Goal: Task Accomplishment & Management: Complete application form

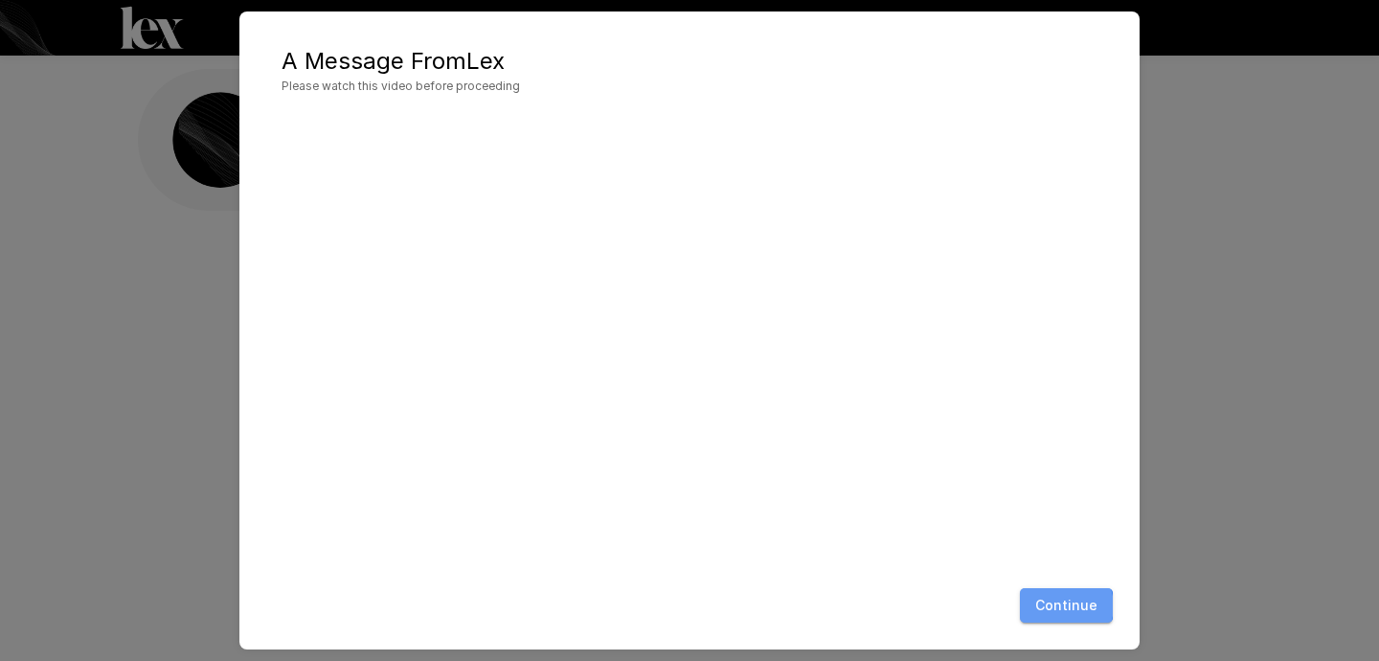
click at [1065, 605] on button "Continue" at bounding box center [1066, 605] width 93 height 35
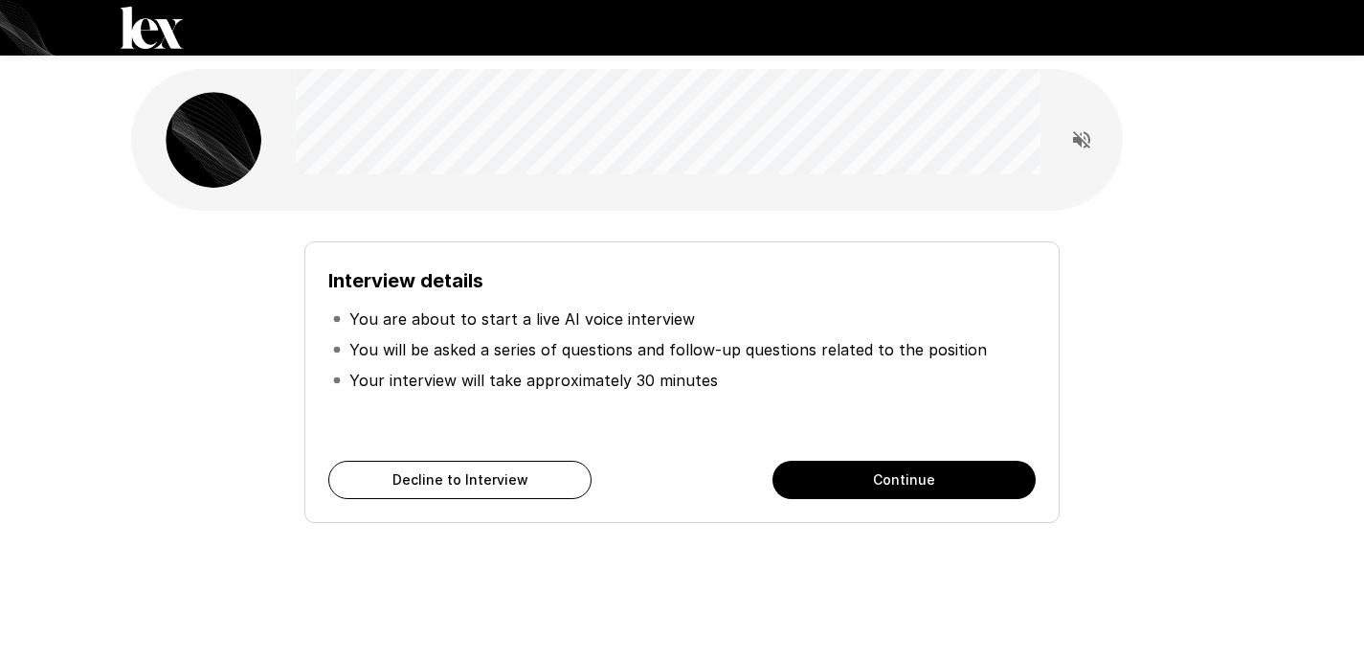
click at [864, 482] on button "Continue" at bounding box center [904, 479] width 263 height 38
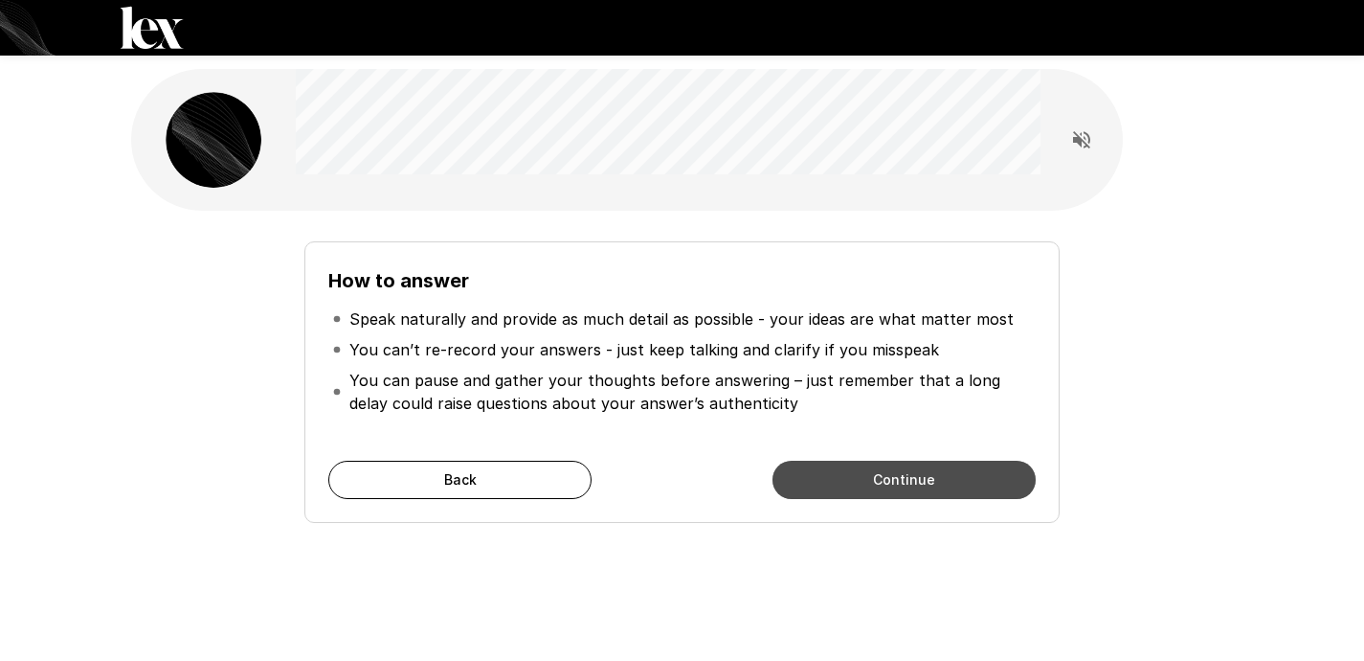
click at [857, 472] on button "Continue" at bounding box center [904, 479] width 263 height 38
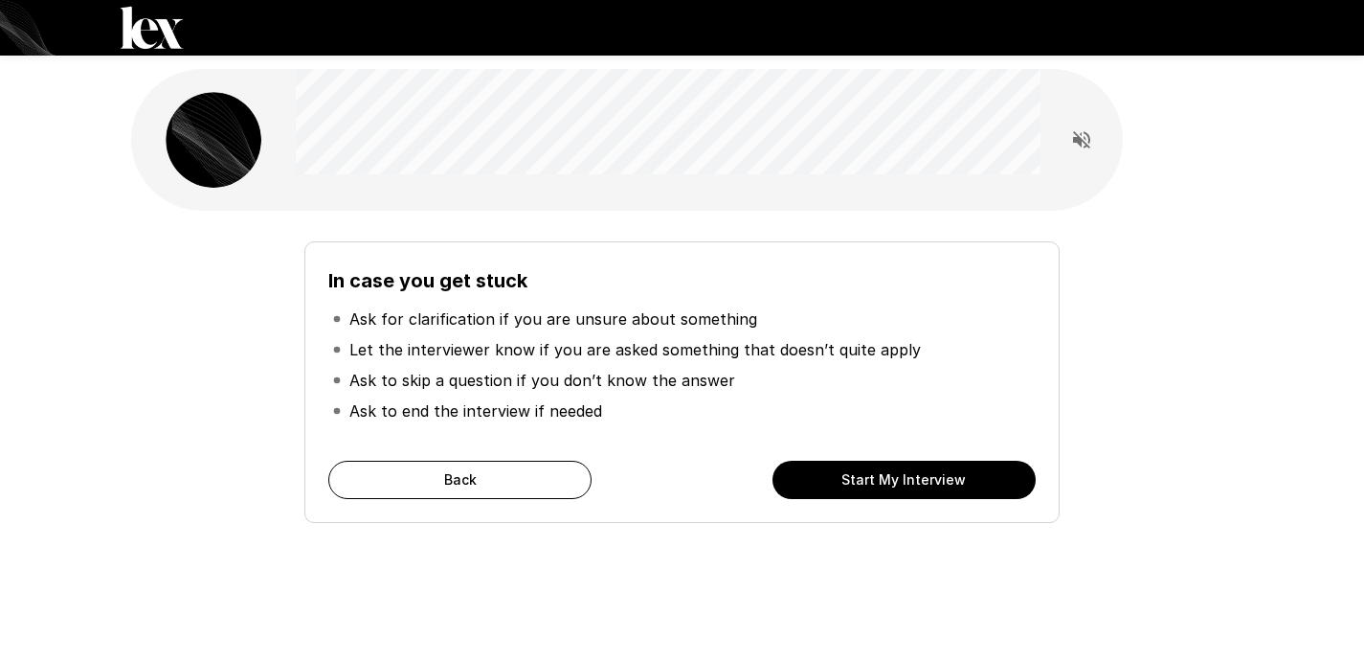
click at [856, 483] on button "Start My Interview" at bounding box center [904, 479] width 263 height 38
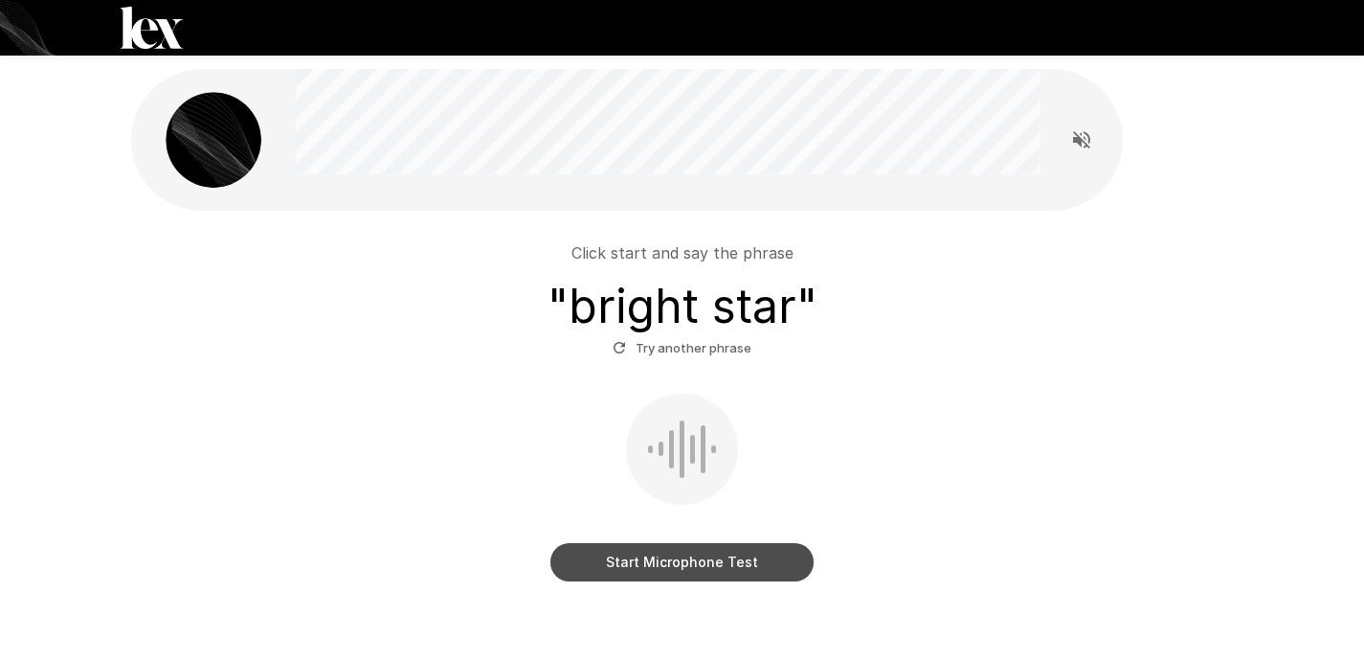
click at [670, 556] on button "Start Microphone Test" at bounding box center [681, 562] width 263 height 38
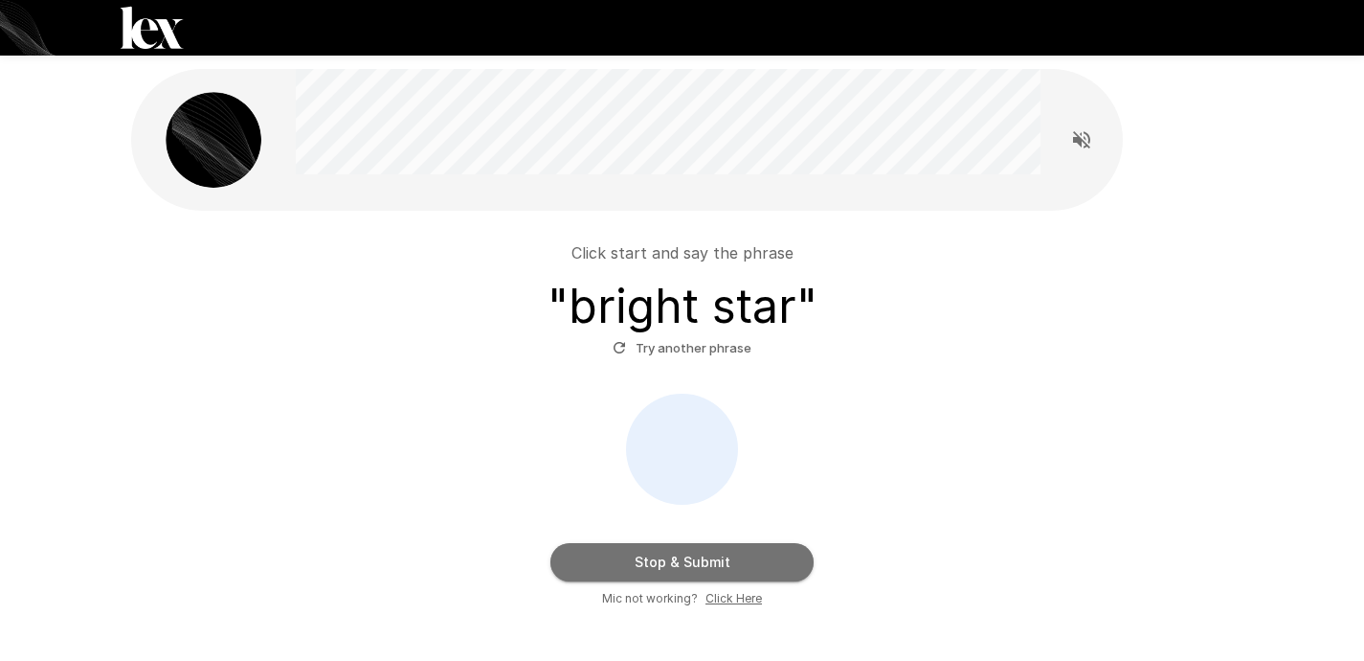
click at [679, 559] on button "Stop & Submit" at bounding box center [681, 562] width 263 height 38
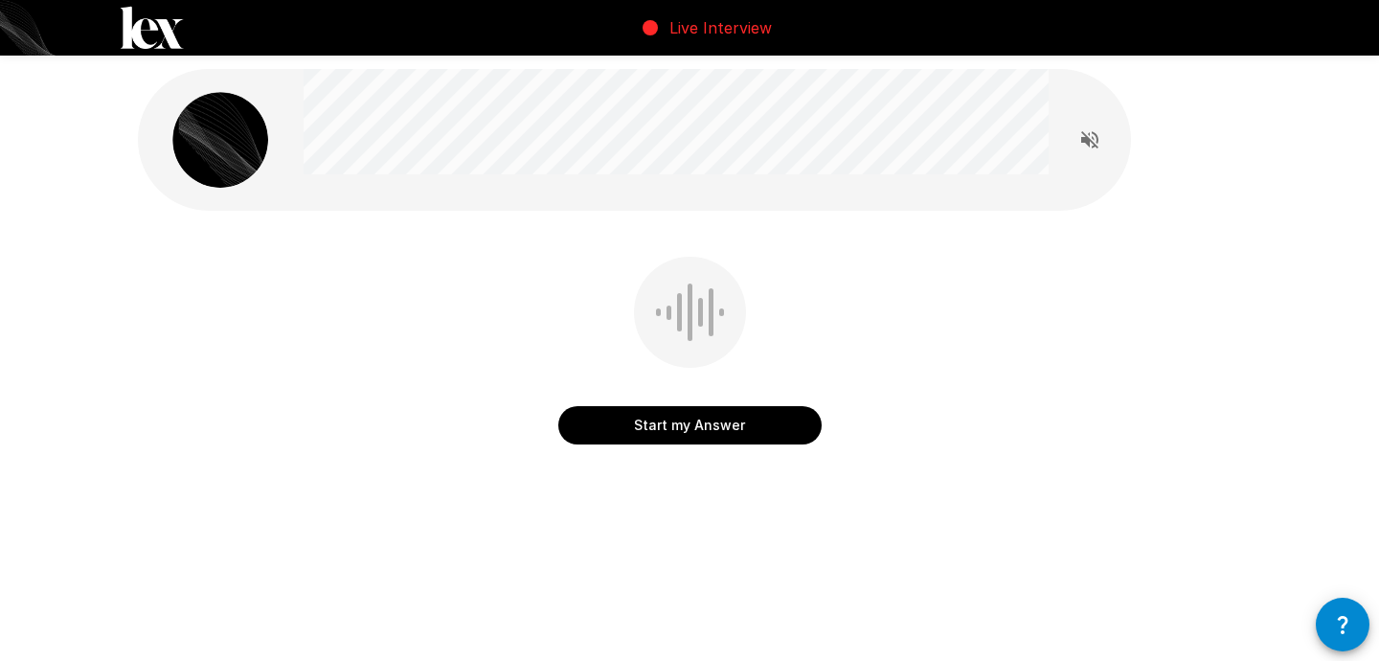
click at [692, 426] on button "Start my Answer" at bounding box center [689, 425] width 263 height 38
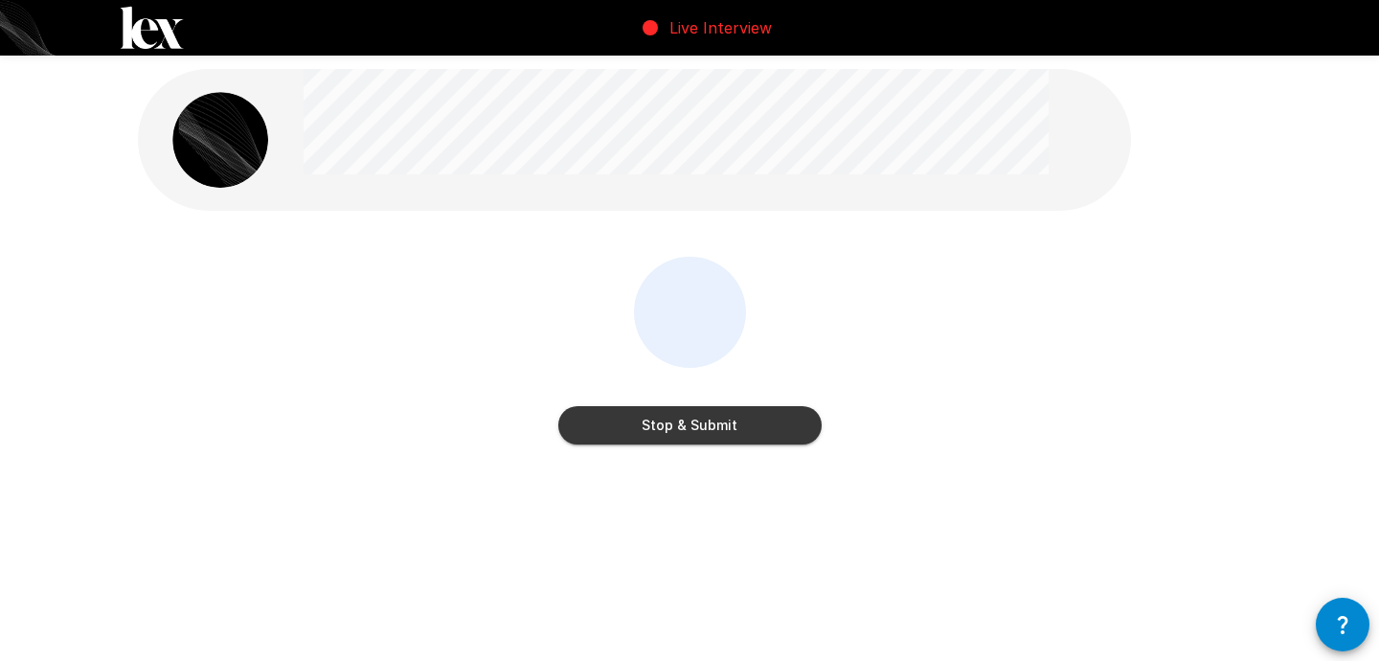
click at [706, 432] on button "Stop & Submit" at bounding box center [689, 425] width 263 height 38
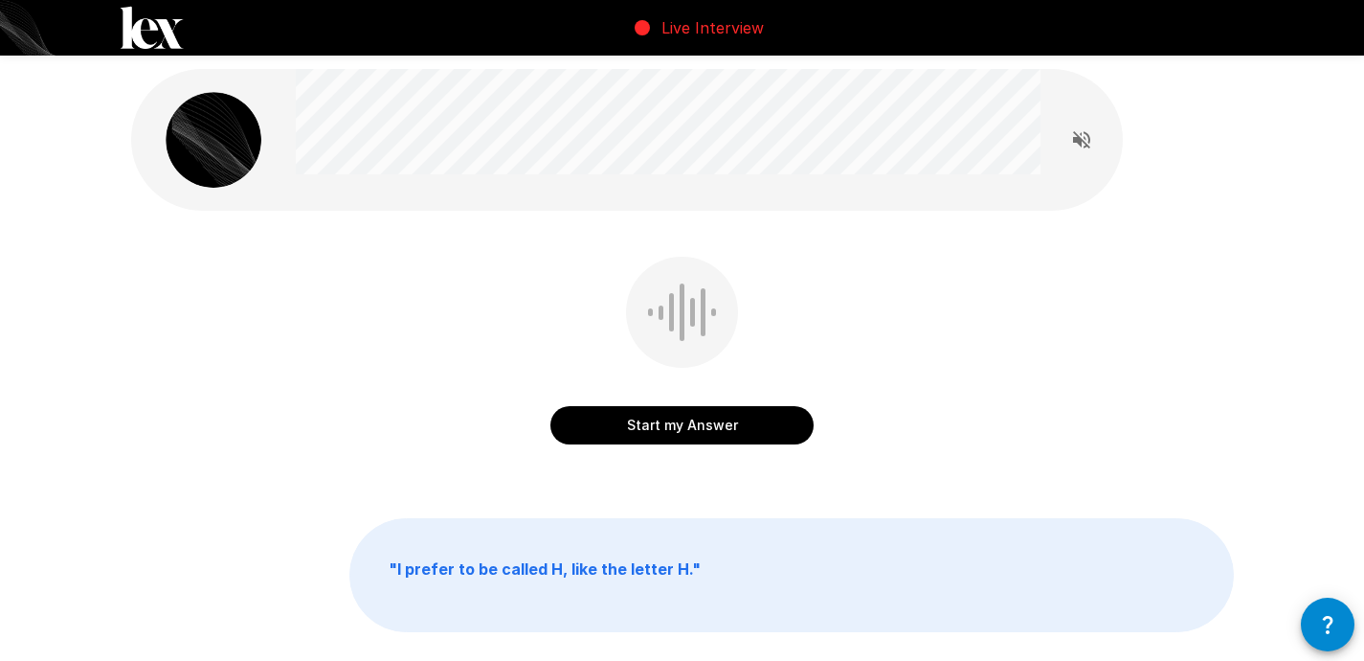
click at [770, 437] on button "Start my Answer" at bounding box center [681, 425] width 263 height 38
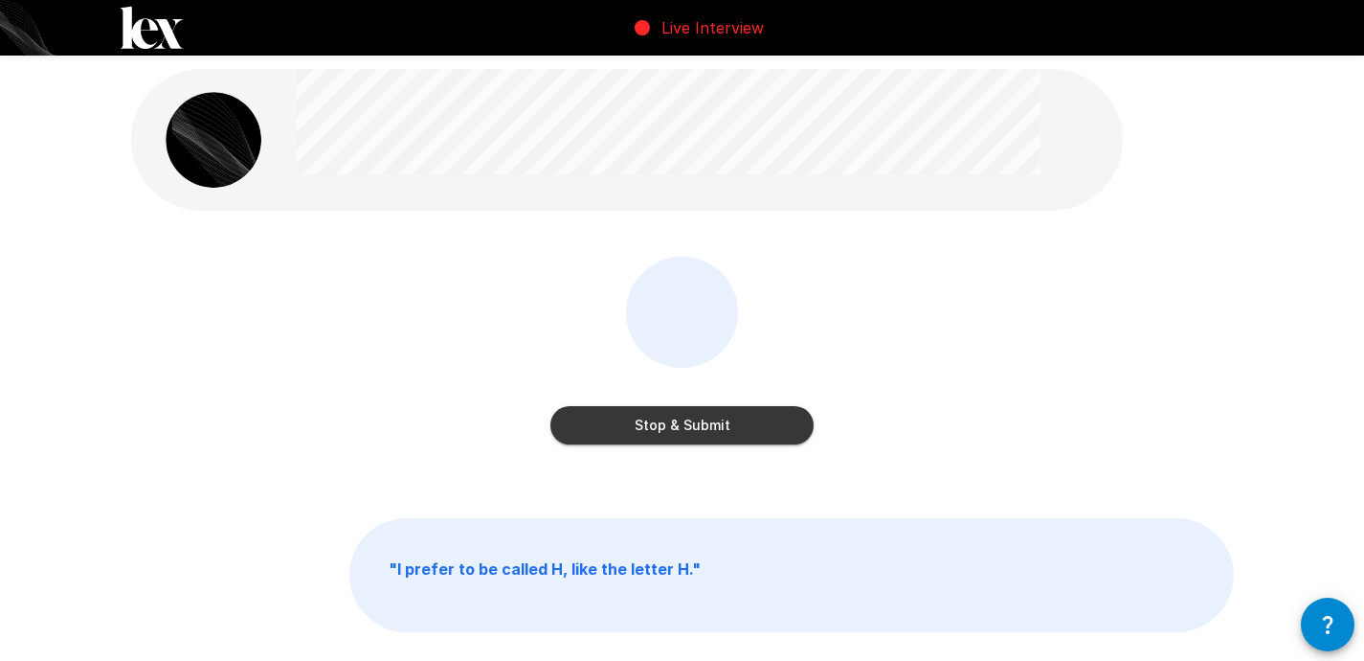
click at [728, 439] on button "Stop & Submit" at bounding box center [681, 425] width 263 height 38
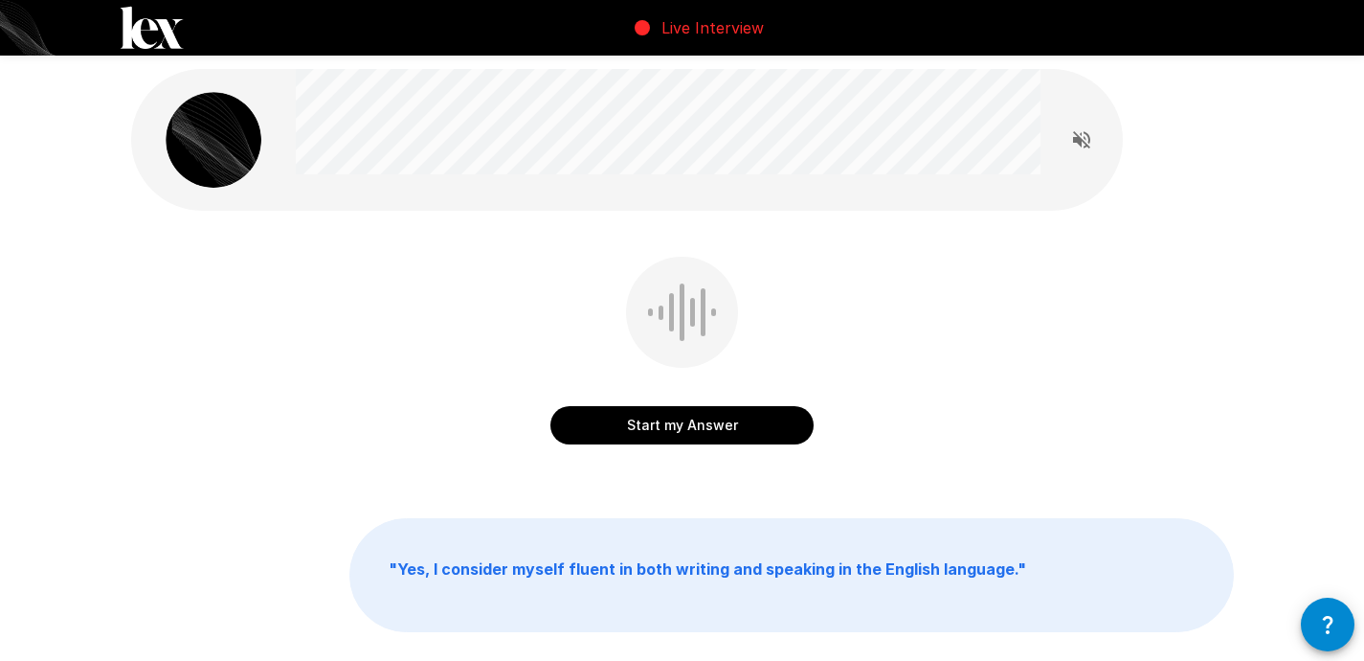
click at [730, 427] on button "Start my Answer" at bounding box center [681, 425] width 263 height 38
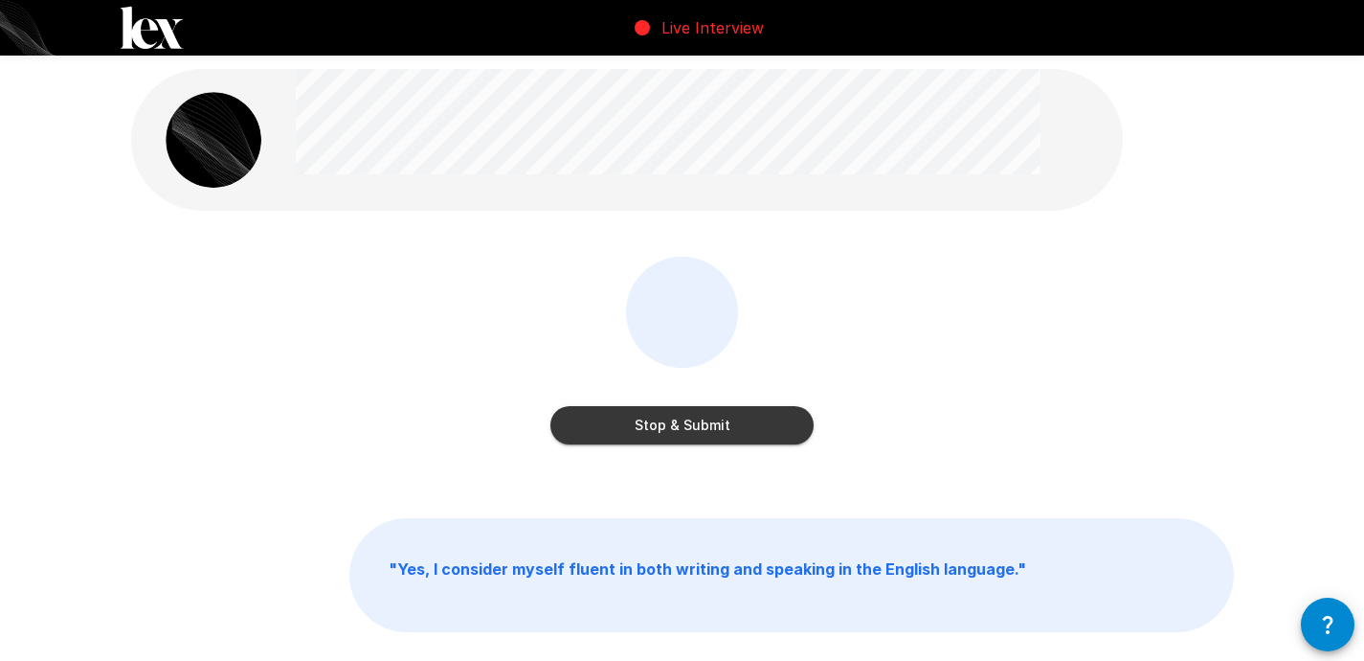
click at [702, 434] on button "Stop & Submit" at bounding box center [681, 425] width 263 height 38
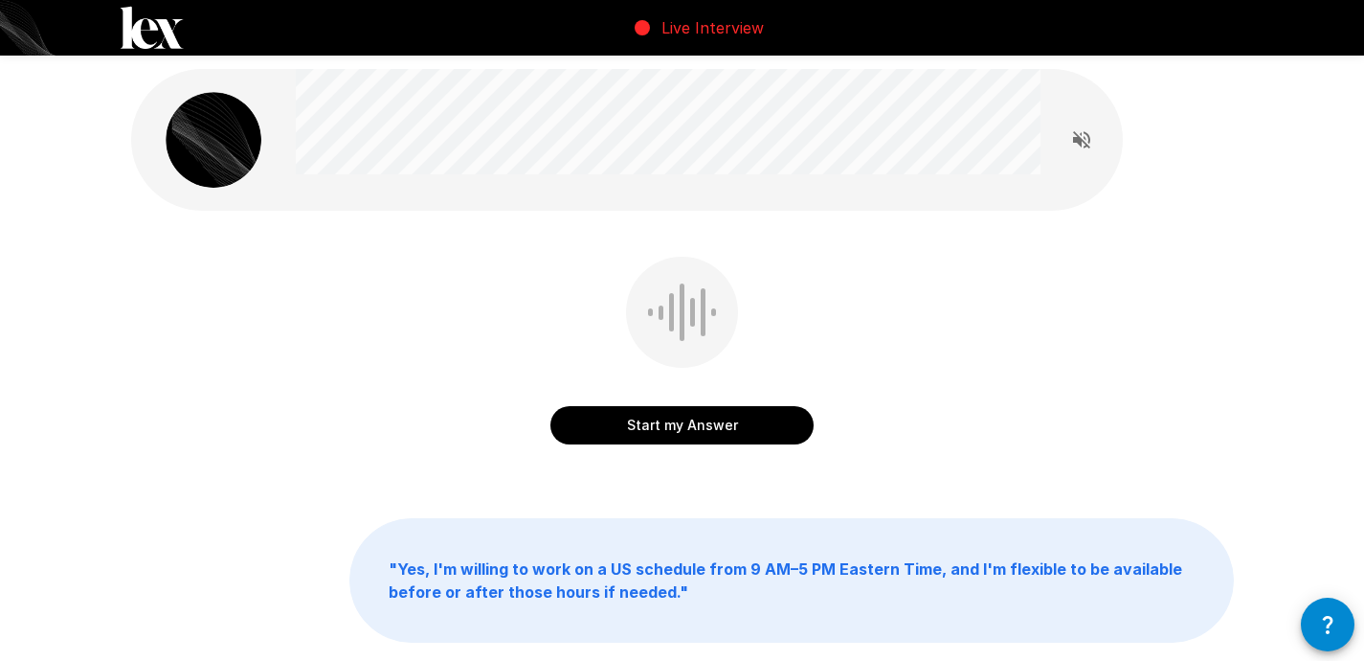
click at [710, 432] on button "Start my Answer" at bounding box center [681, 425] width 263 height 38
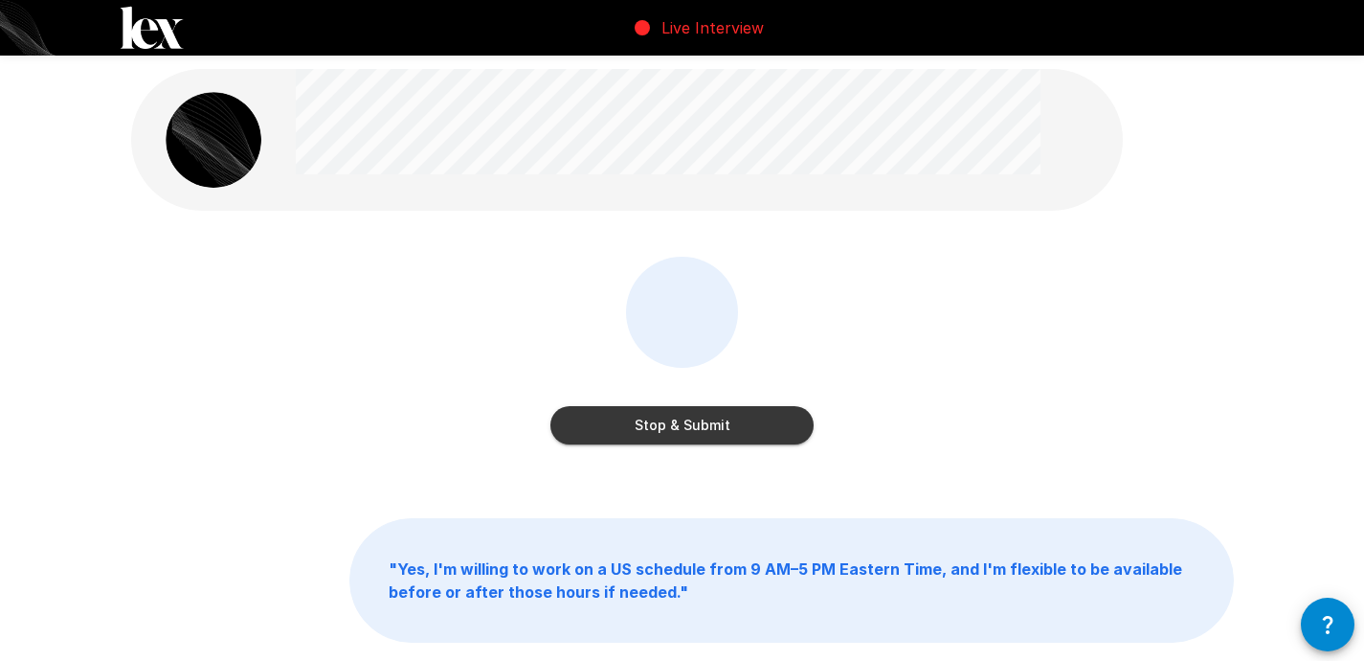
click at [725, 438] on button "Stop & Submit" at bounding box center [681, 425] width 263 height 38
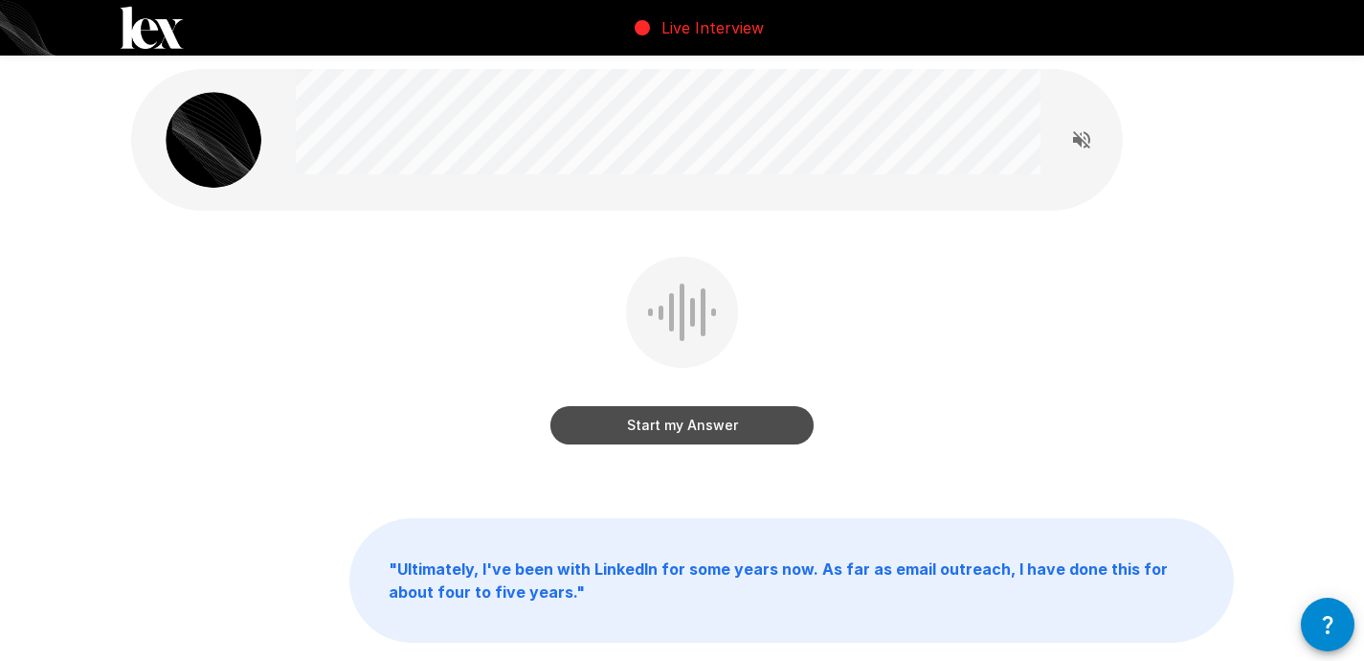
click at [751, 431] on button "Start my Answer" at bounding box center [681, 425] width 263 height 38
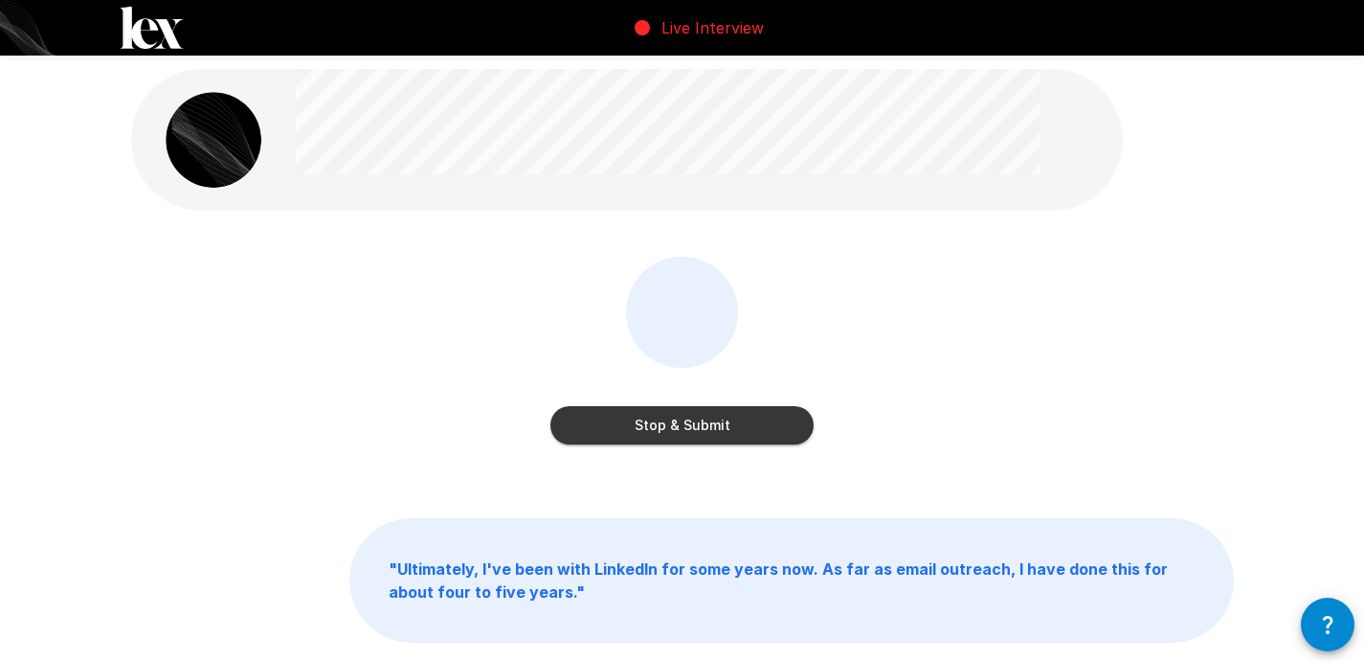
click at [790, 428] on button "Stop & Submit" at bounding box center [681, 425] width 263 height 38
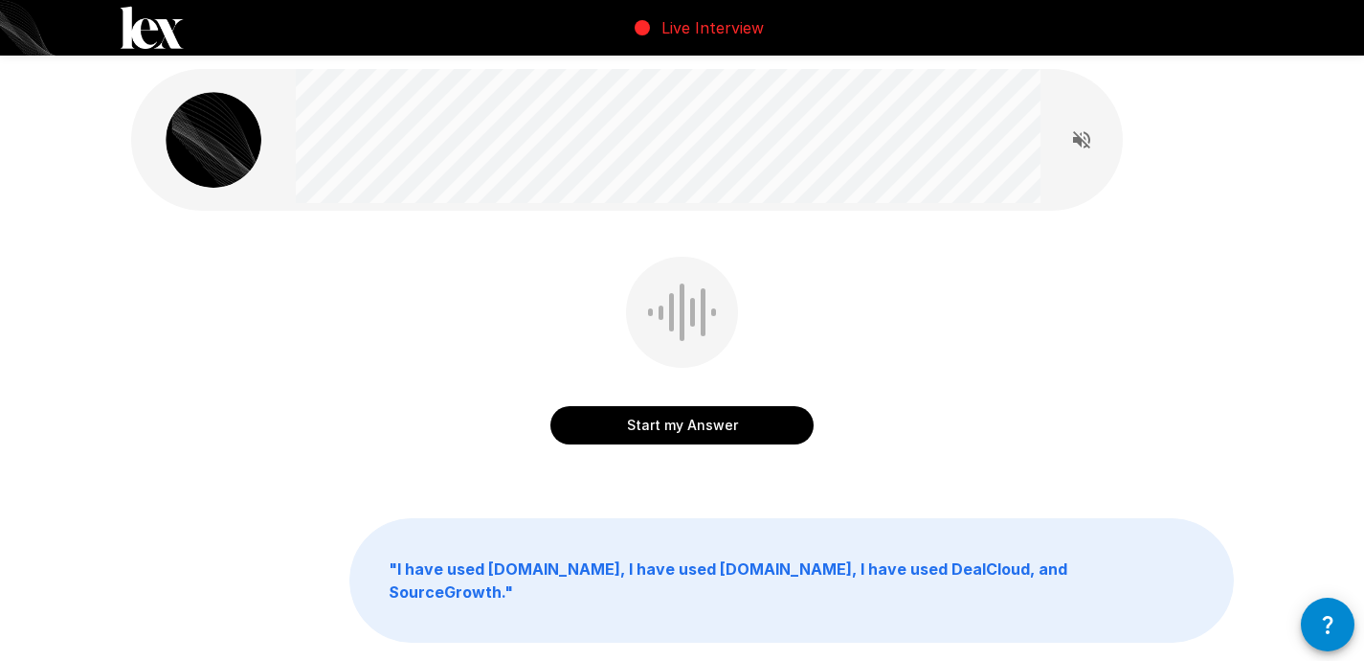
click at [773, 437] on button "Start my Answer" at bounding box center [681, 425] width 263 height 38
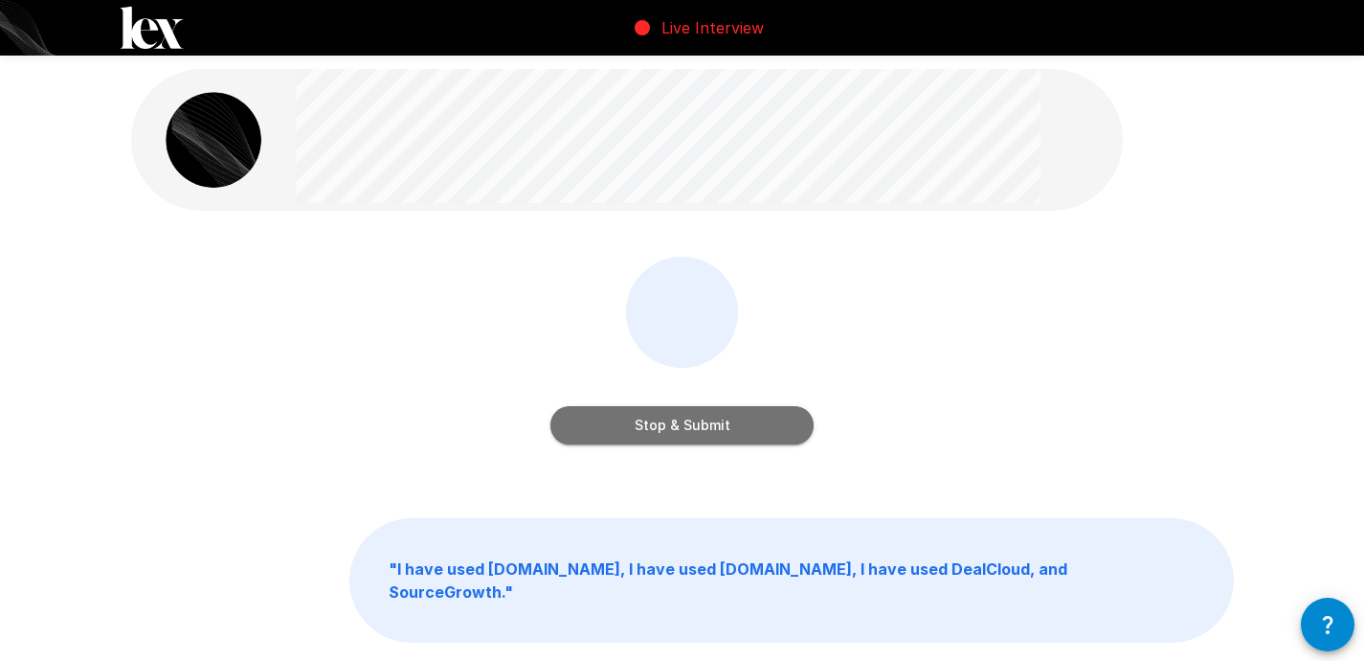
click at [713, 437] on button "Stop & Submit" at bounding box center [681, 425] width 263 height 38
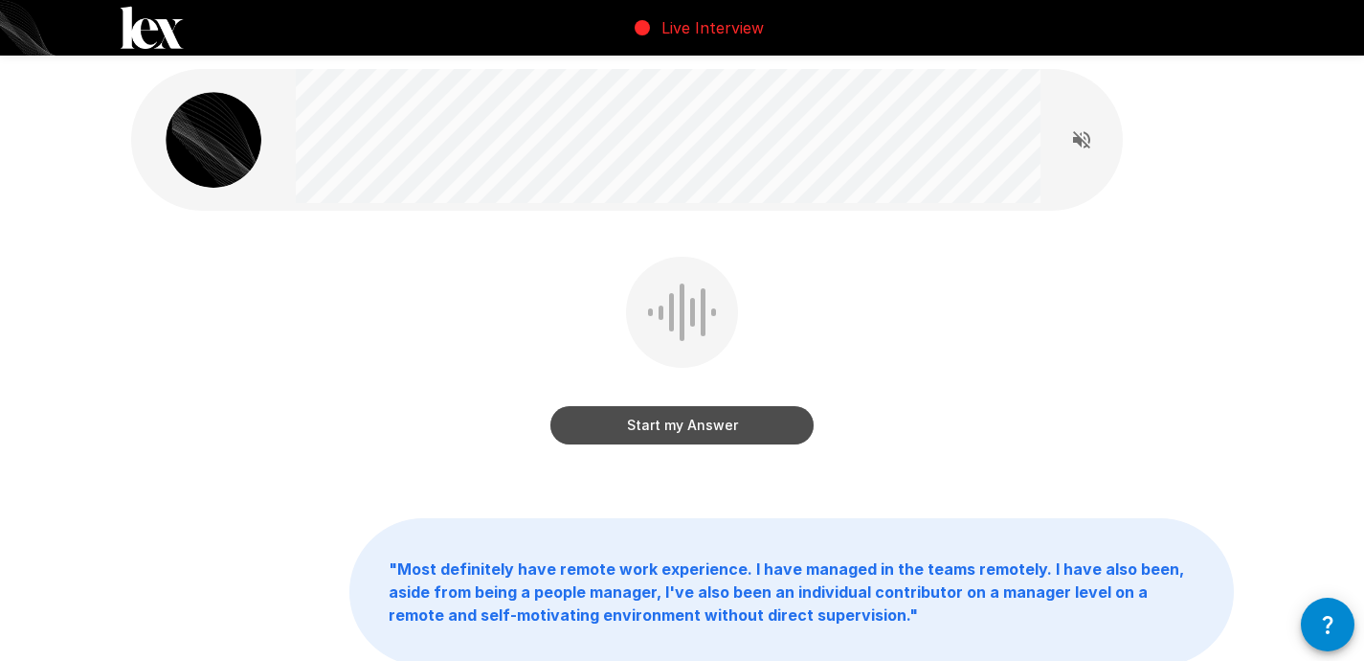
click at [730, 418] on button "Start my Answer" at bounding box center [681, 425] width 263 height 38
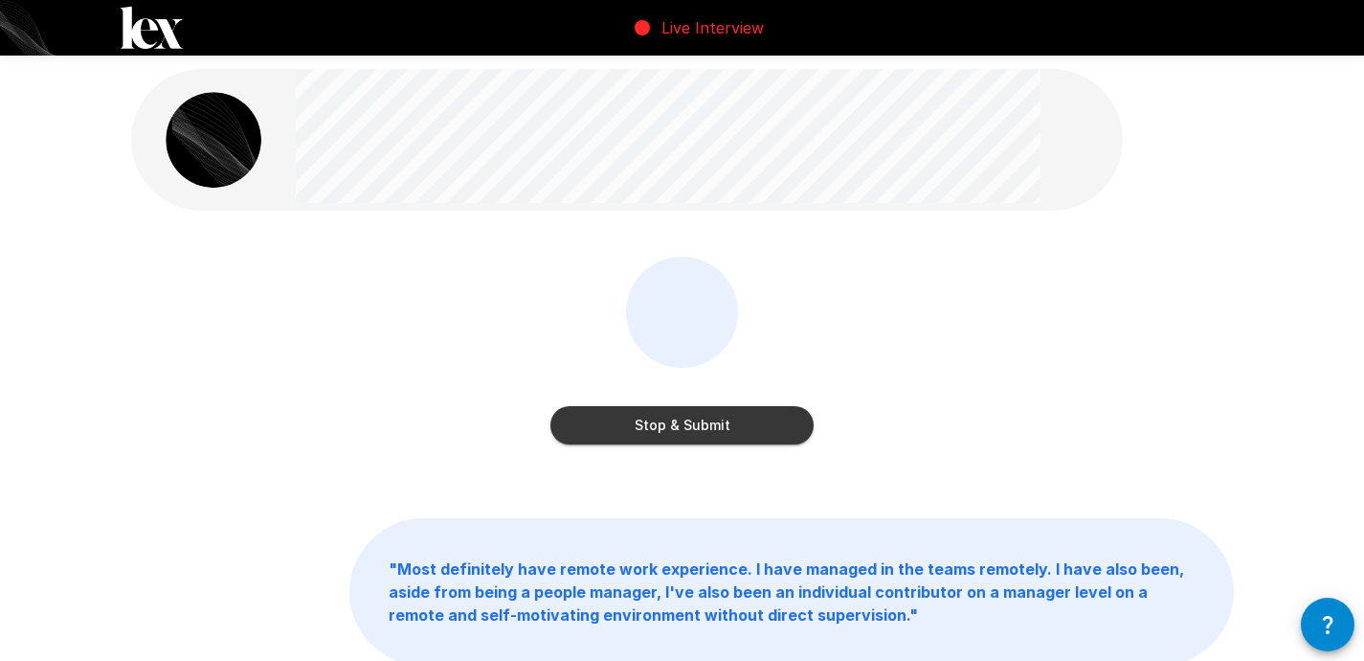
click at [741, 429] on button "Stop & Submit" at bounding box center [681, 425] width 263 height 38
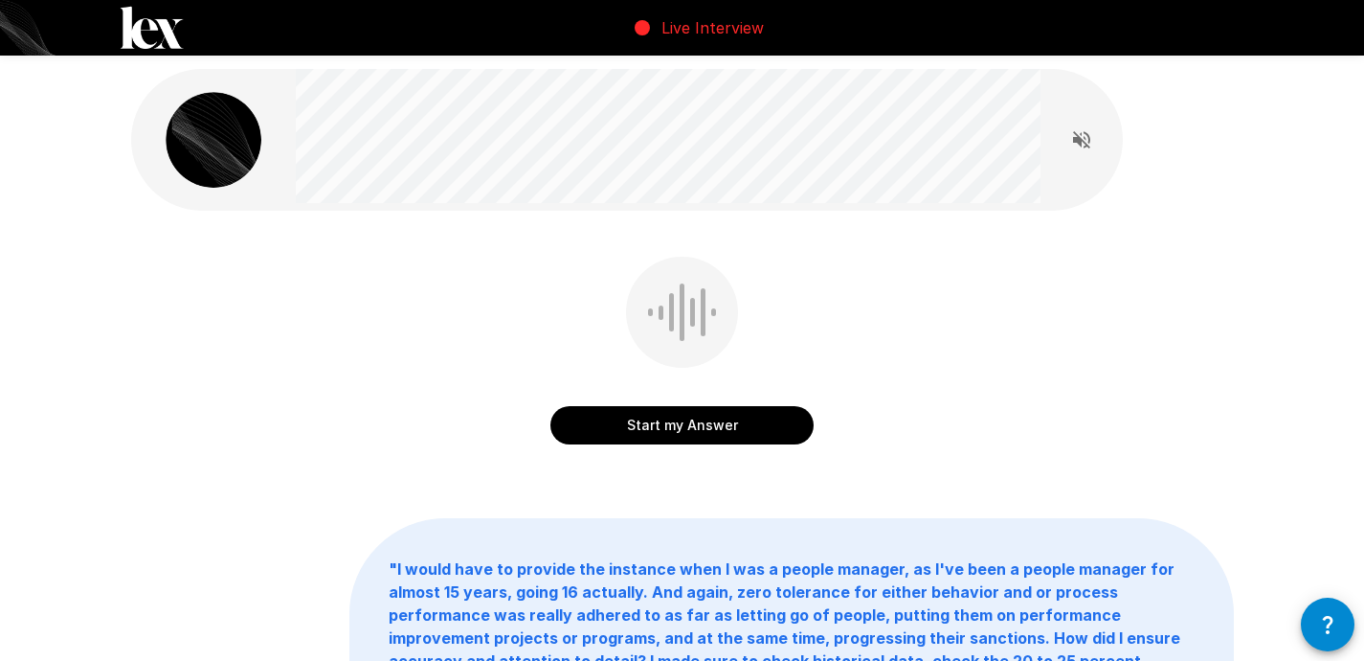
click at [738, 435] on button "Start my Answer" at bounding box center [681, 425] width 263 height 38
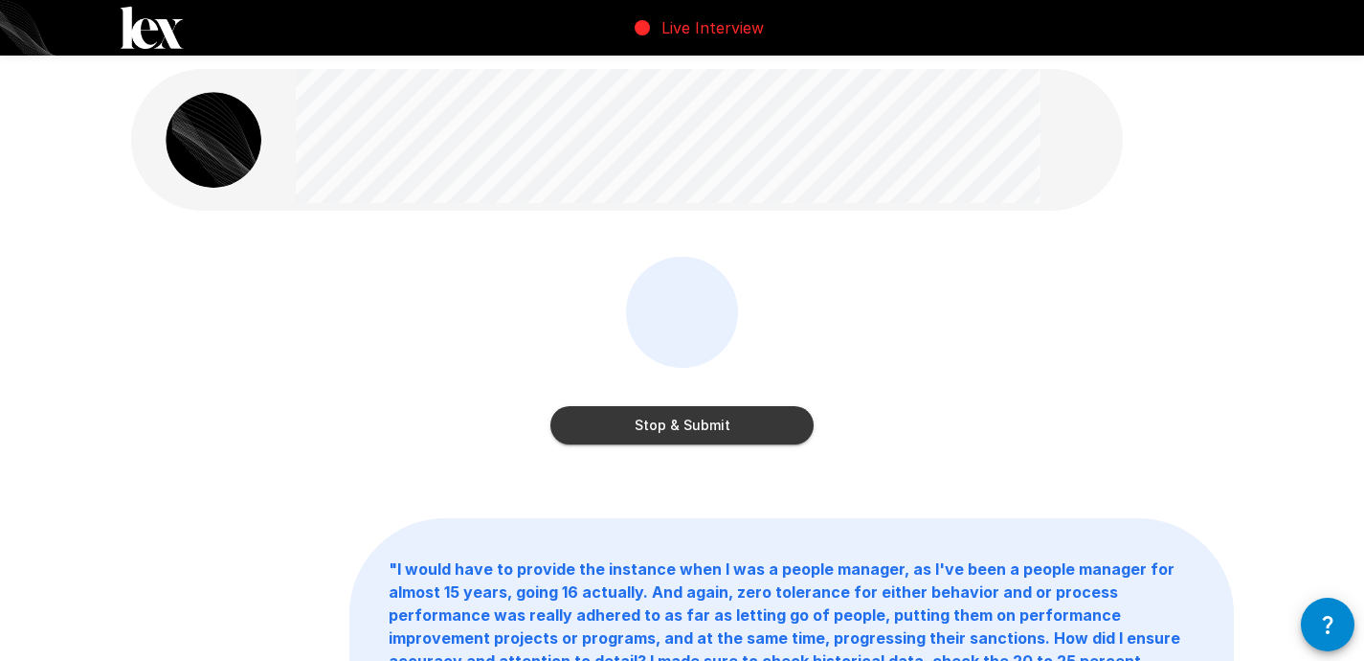
click at [752, 438] on button "Stop & Submit" at bounding box center [681, 425] width 263 height 38
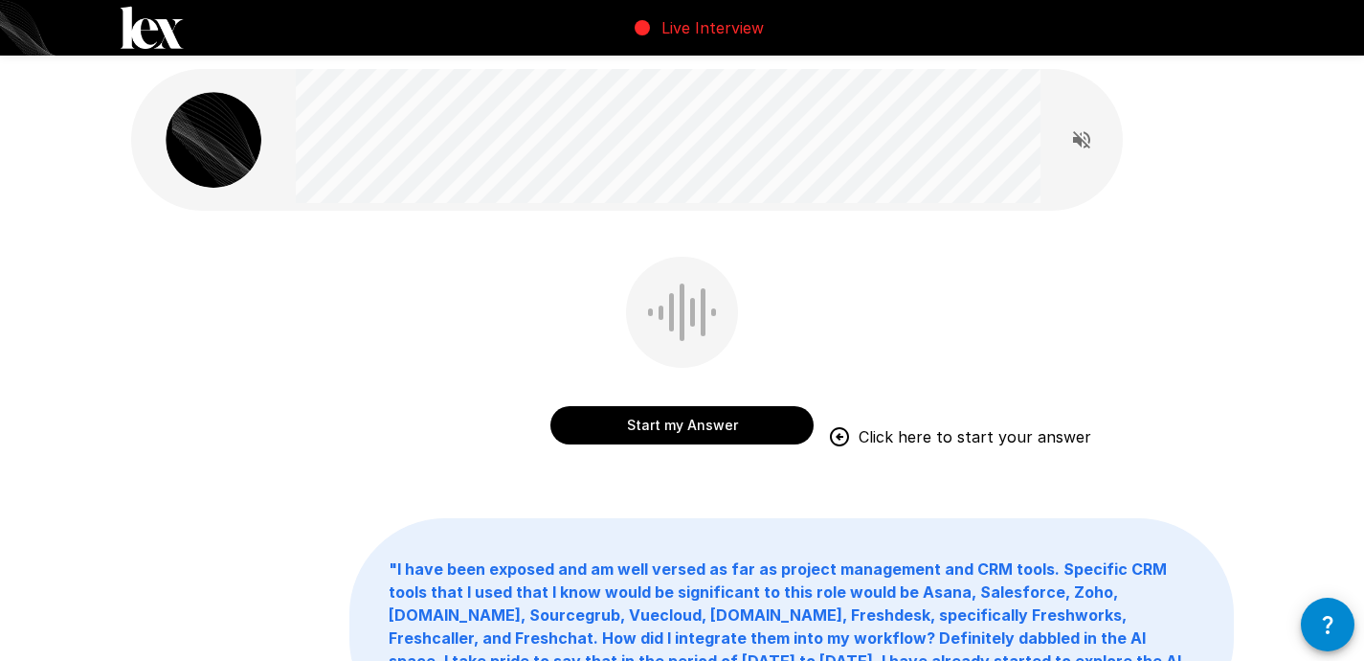
click at [762, 436] on button "Start my Answer" at bounding box center [681, 425] width 263 height 38
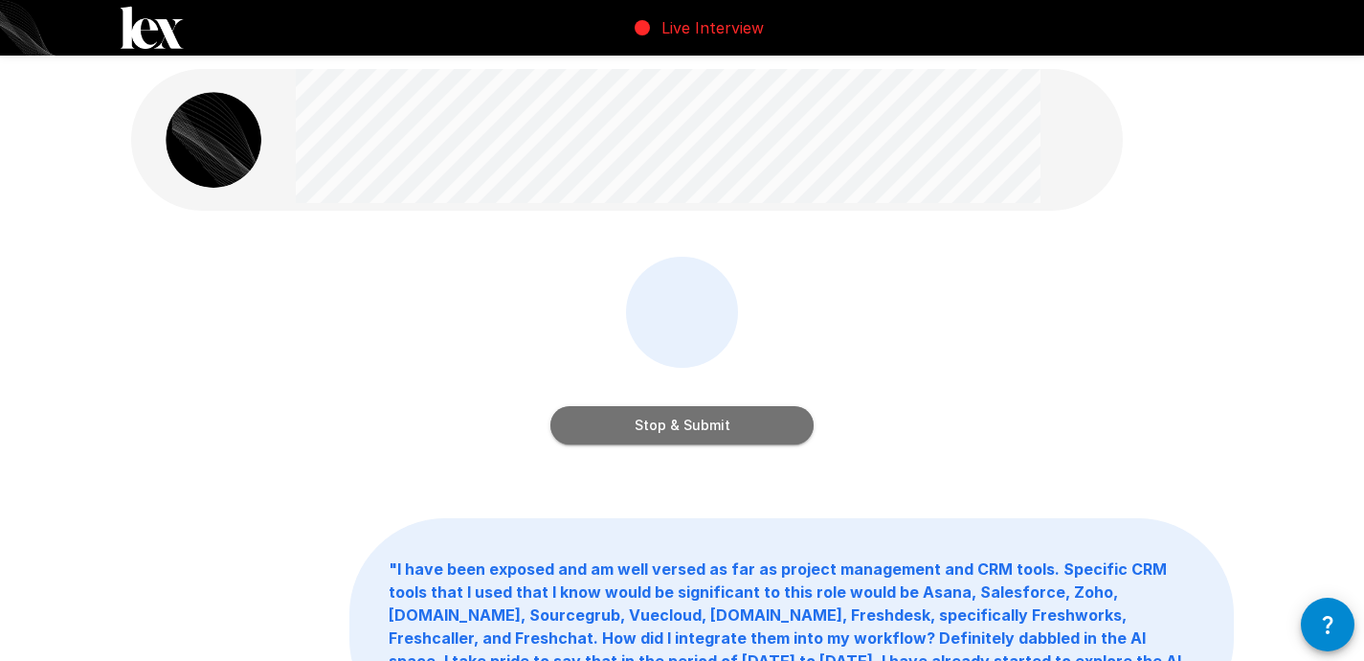
click at [759, 424] on button "Stop & Submit" at bounding box center [681, 425] width 263 height 38
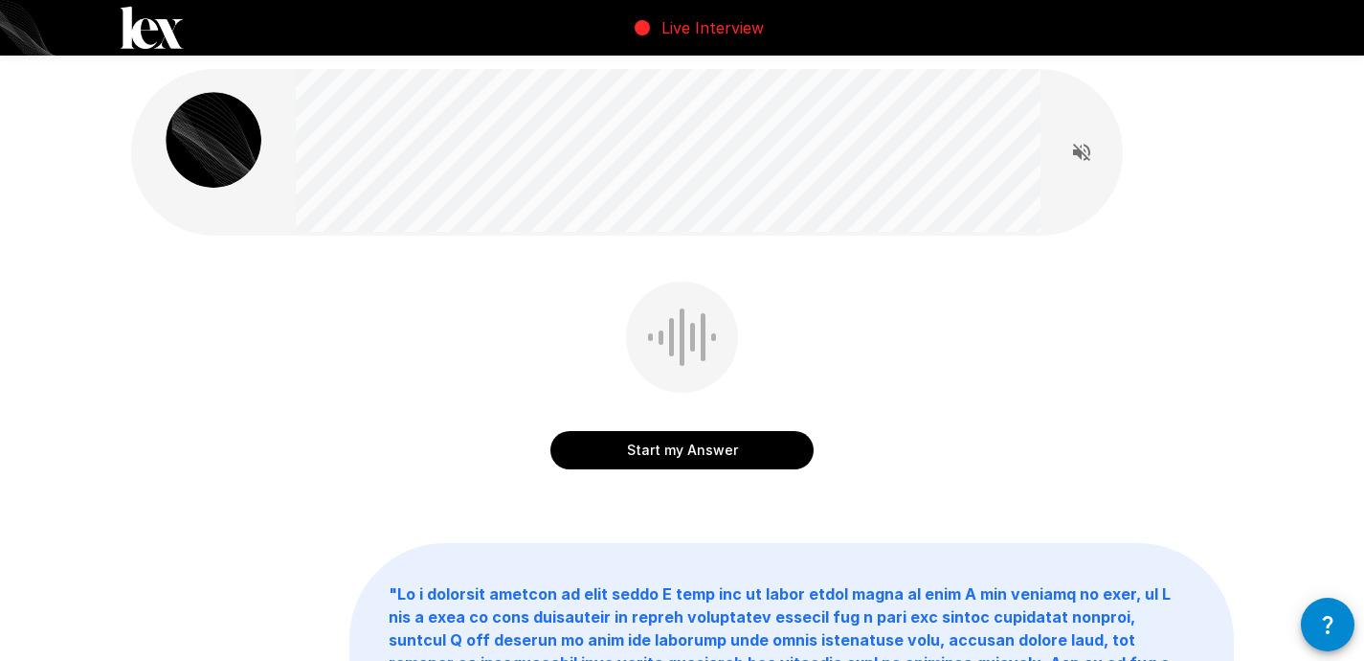
click at [715, 444] on button "Start my Answer" at bounding box center [681, 450] width 263 height 38
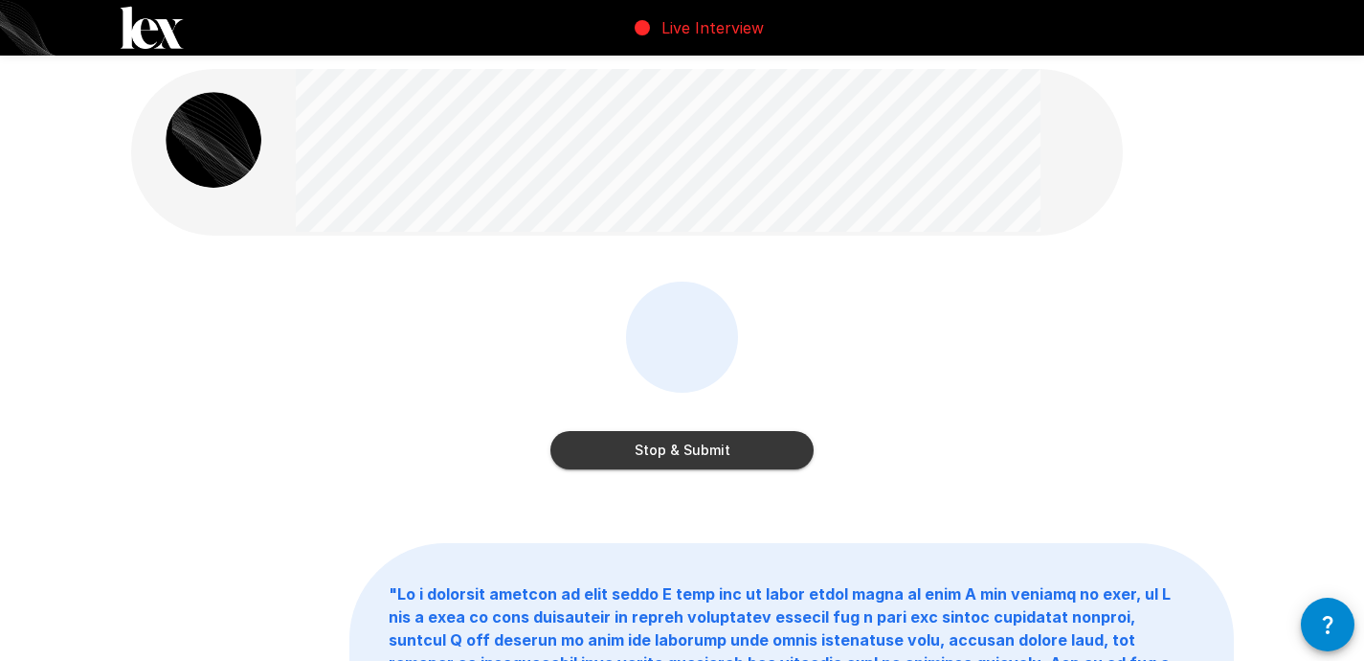
click at [745, 454] on button "Stop & Submit" at bounding box center [681, 450] width 263 height 38
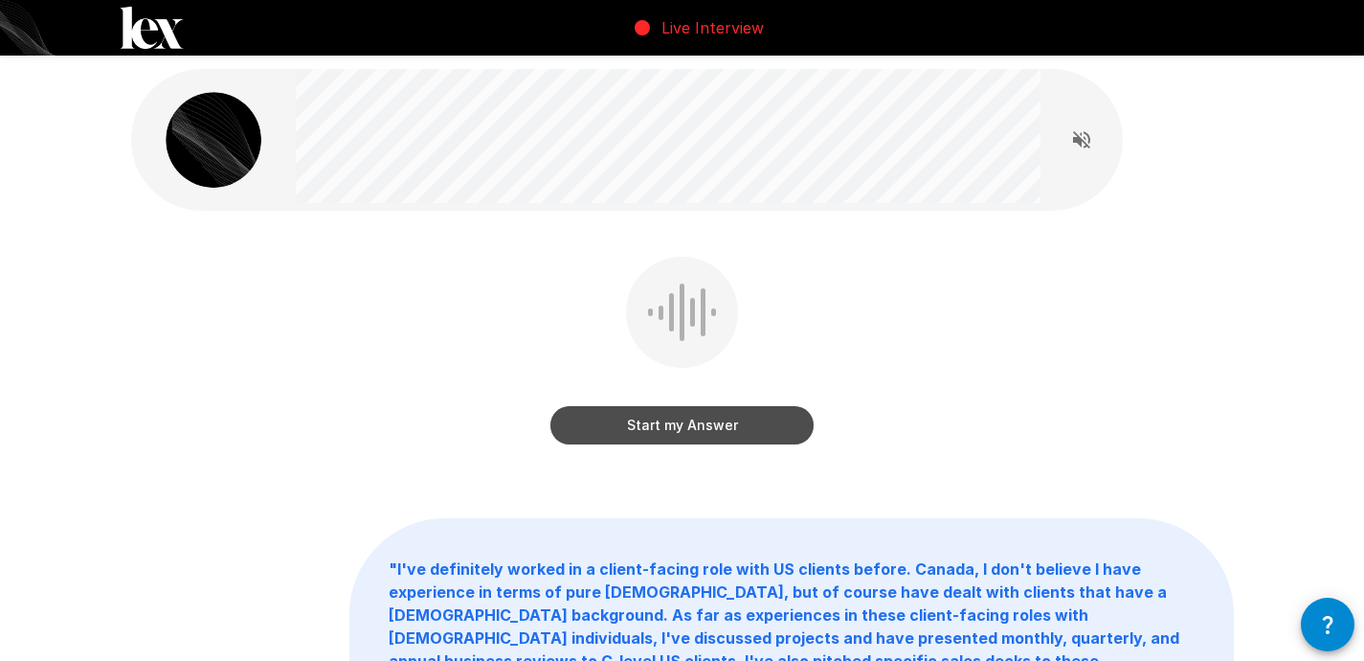
click at [732, 437] on button "Start my Answer" at bounding box center [681, 425] width 263 height 38
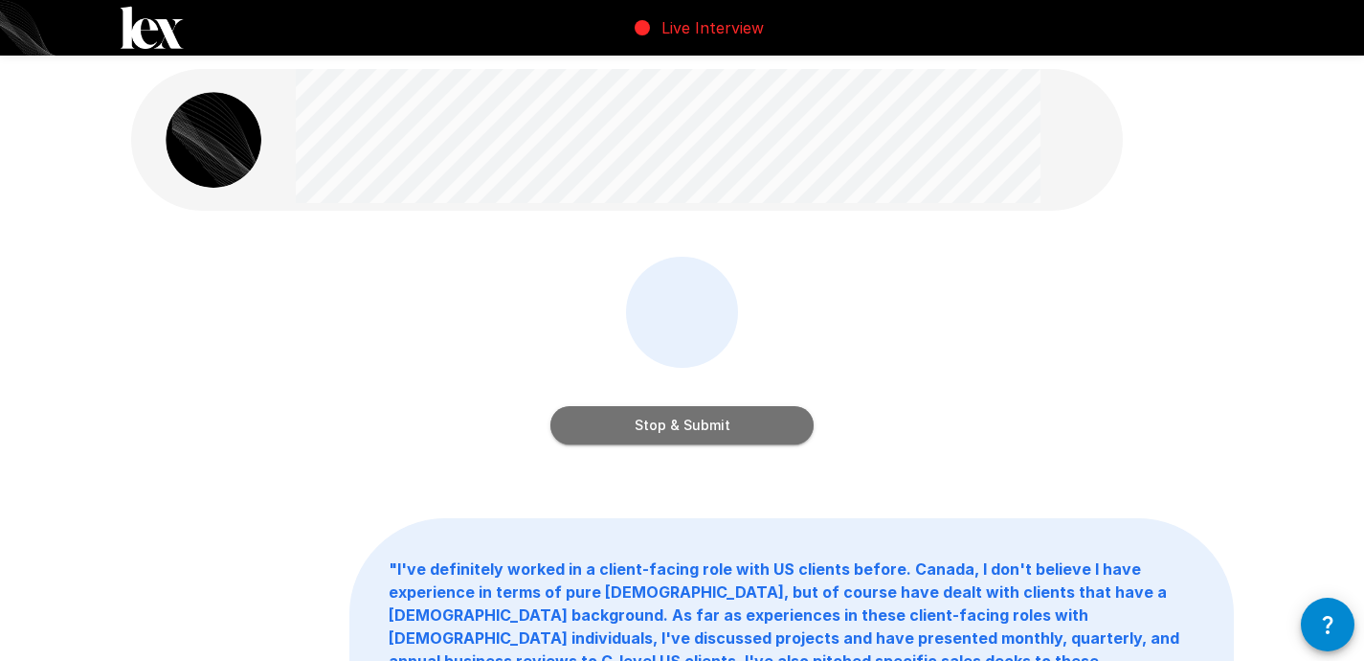
drag, startPoint x: 772, startPoint y: 435, endPoint x: 748, endPoint y: 425, distance: 25.8
click at [750, 422] on button "Stop & Submit" at bounding box center [681, 425] width 263 height 38
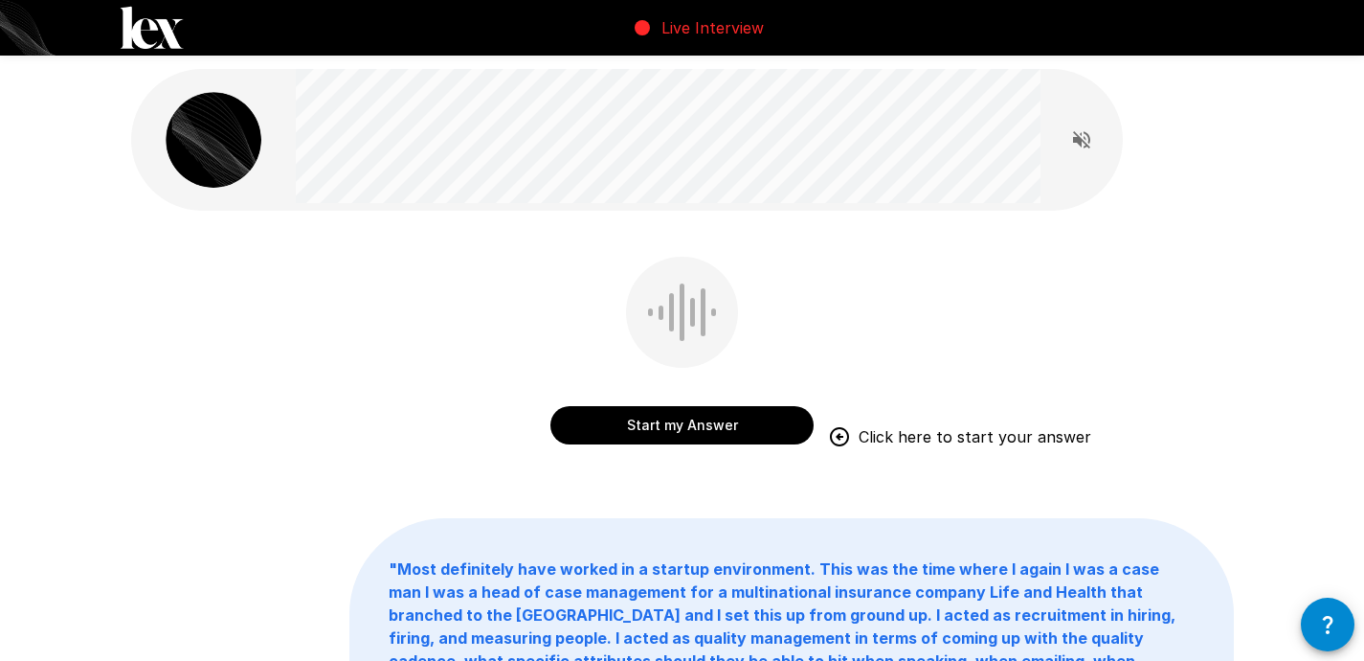
click at [703, 428] on button "Start my Answer" at bounding box center [681, 425] width 263 height 38
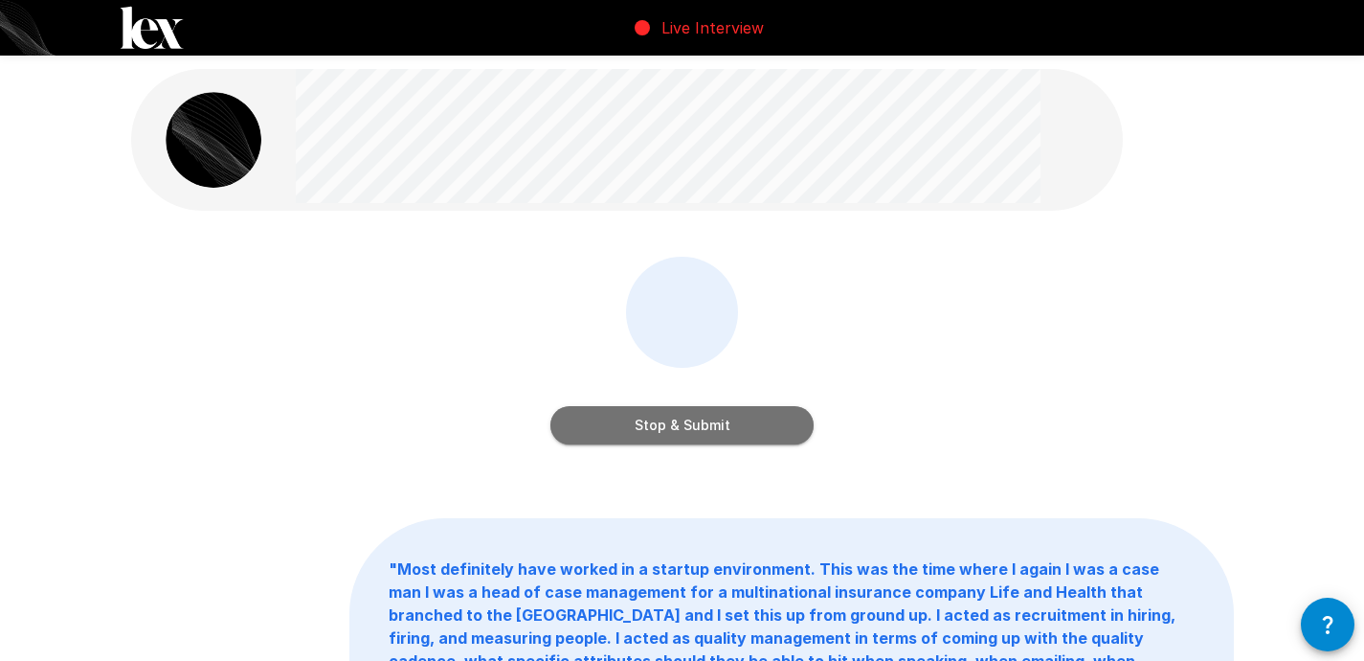
click at [697, 440] on button "Stop & Submit" at bounding box center [681, 425] width 263 height 38
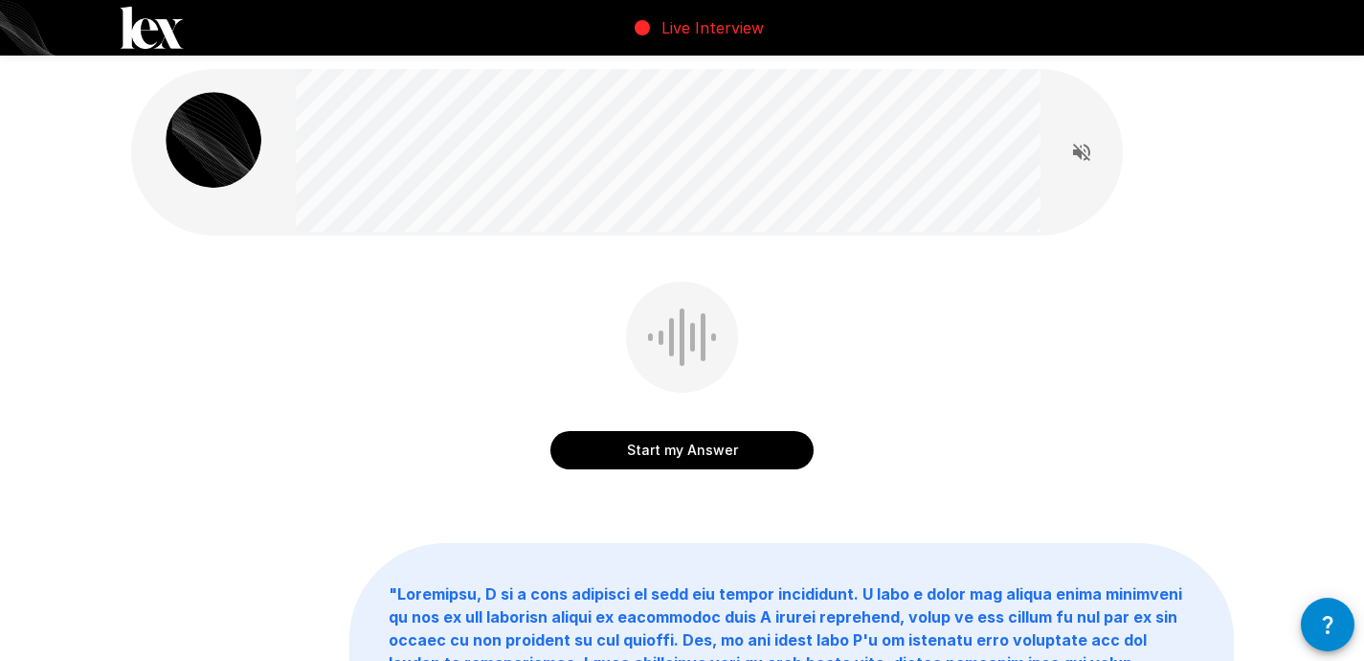
click at [708, 452] on button "Start my Answer" at bounding box center [681, 450] width 263 height 38
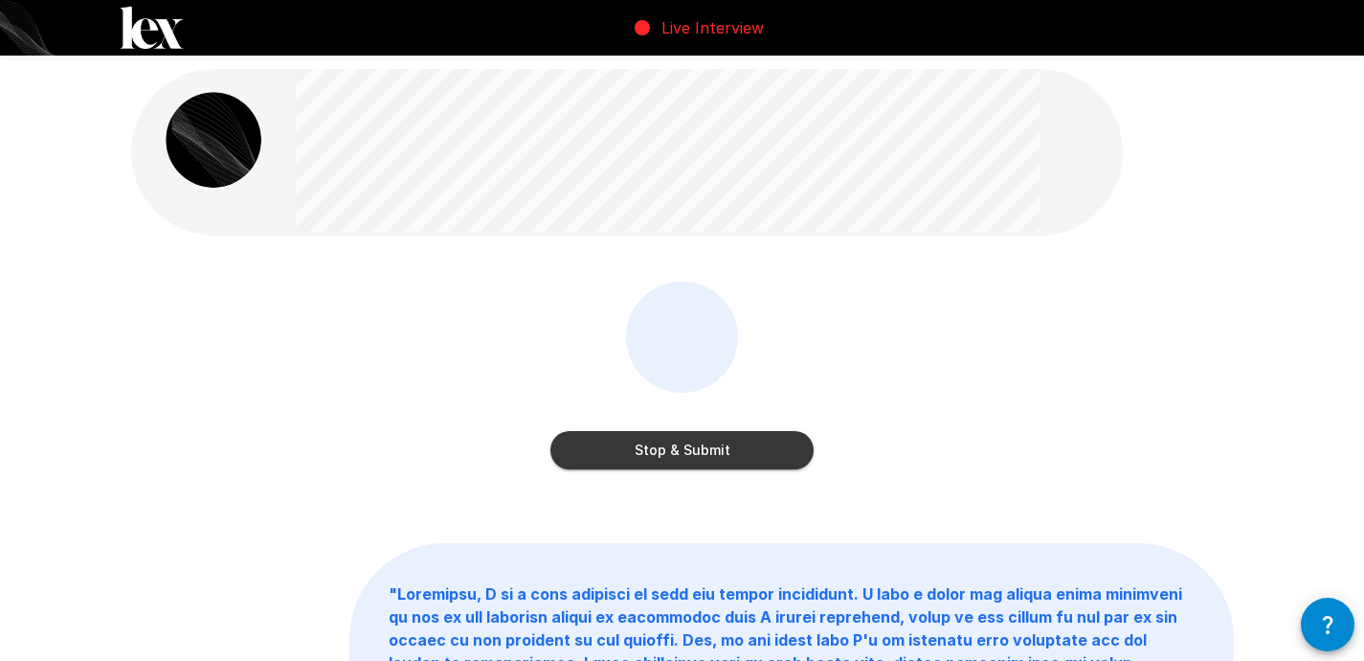
click at [753, 446] on button "Stop & Submit" at bounding box center [681, 450] width 263 height 38
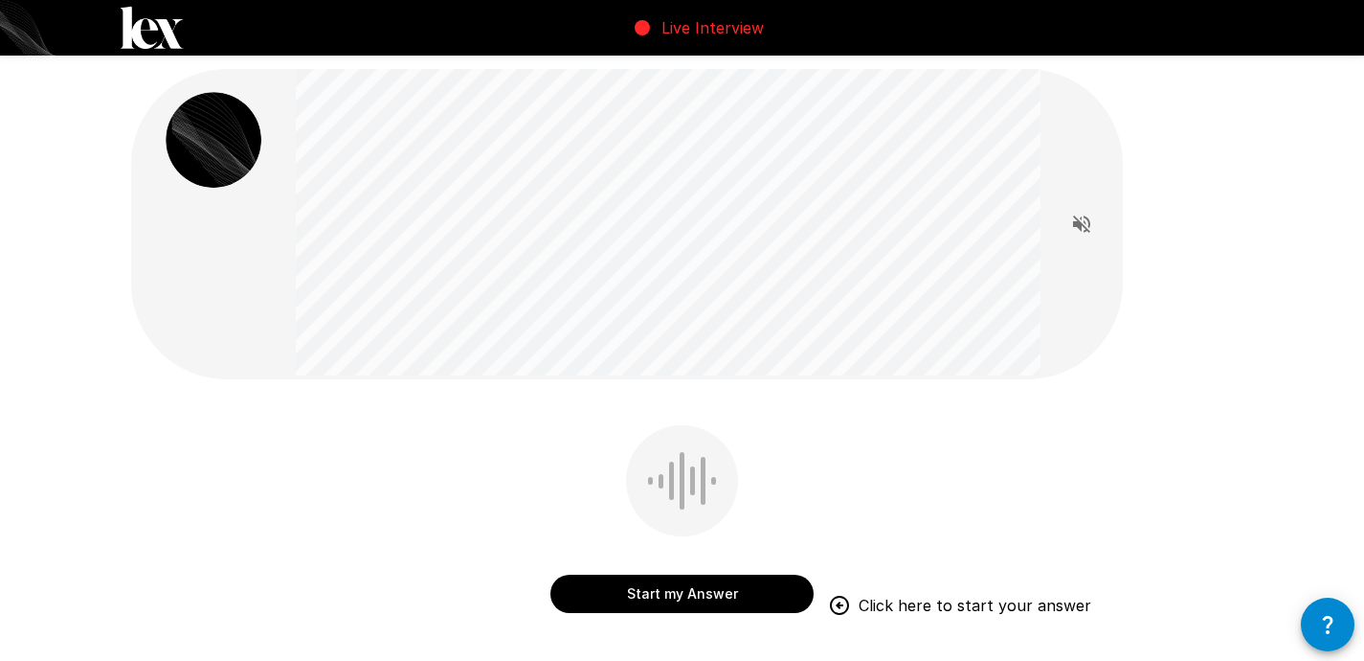
click at [711, 595] on button "Start my Answer" at bounding box center [681, 593] width 263 height 38
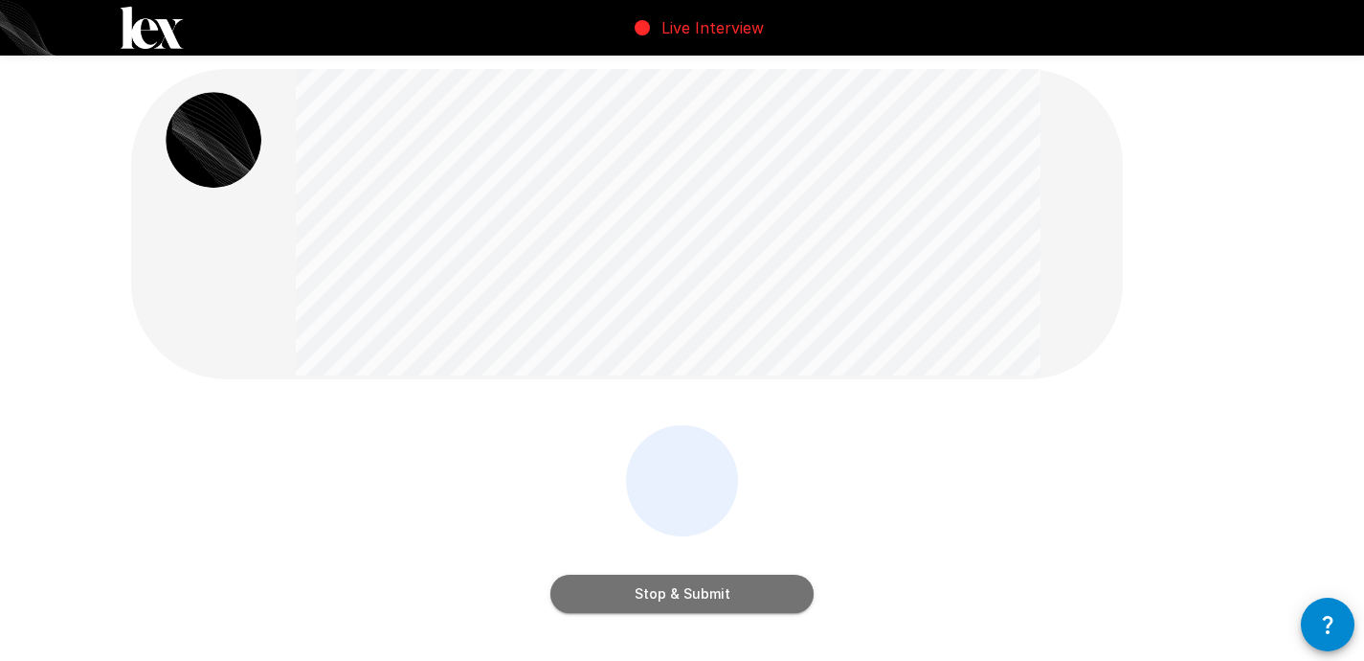
click at [781, 575] on button "Stop & Submit" at bounding box center [681, 593] width 263 height 38
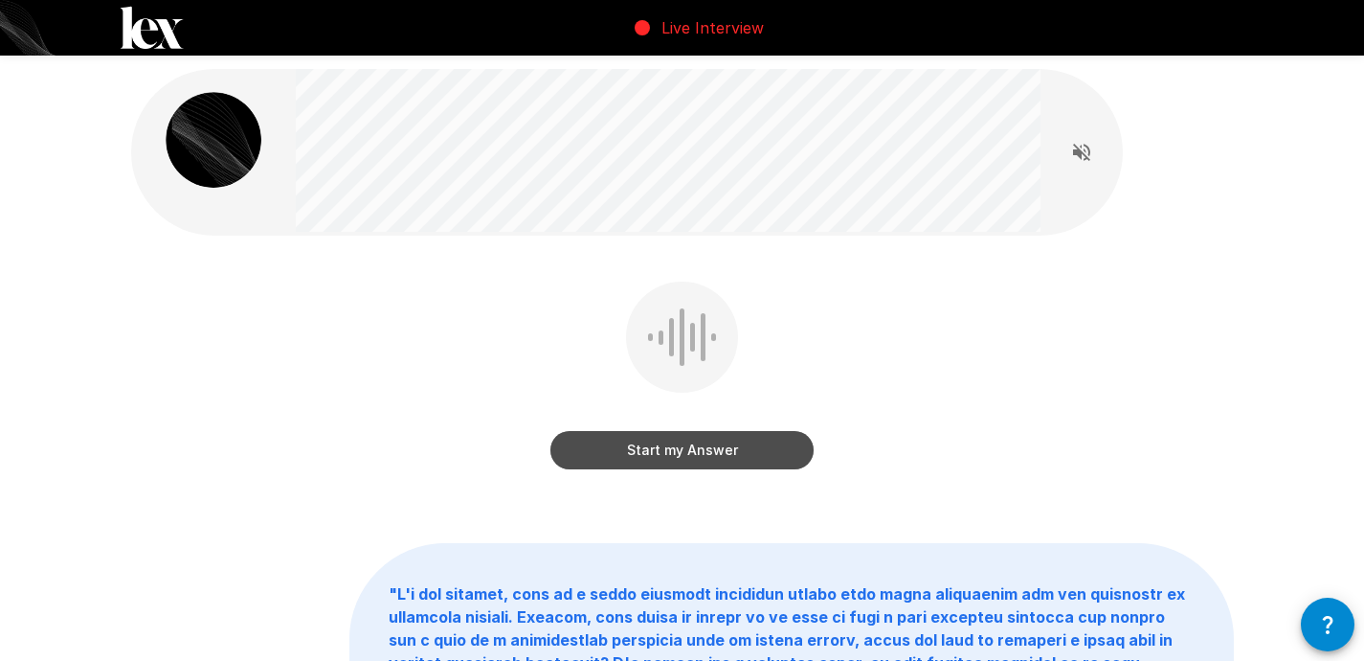
click at [737, 459] on button "Start my Answer" at bounding box center [681, 450] width 263 height 38
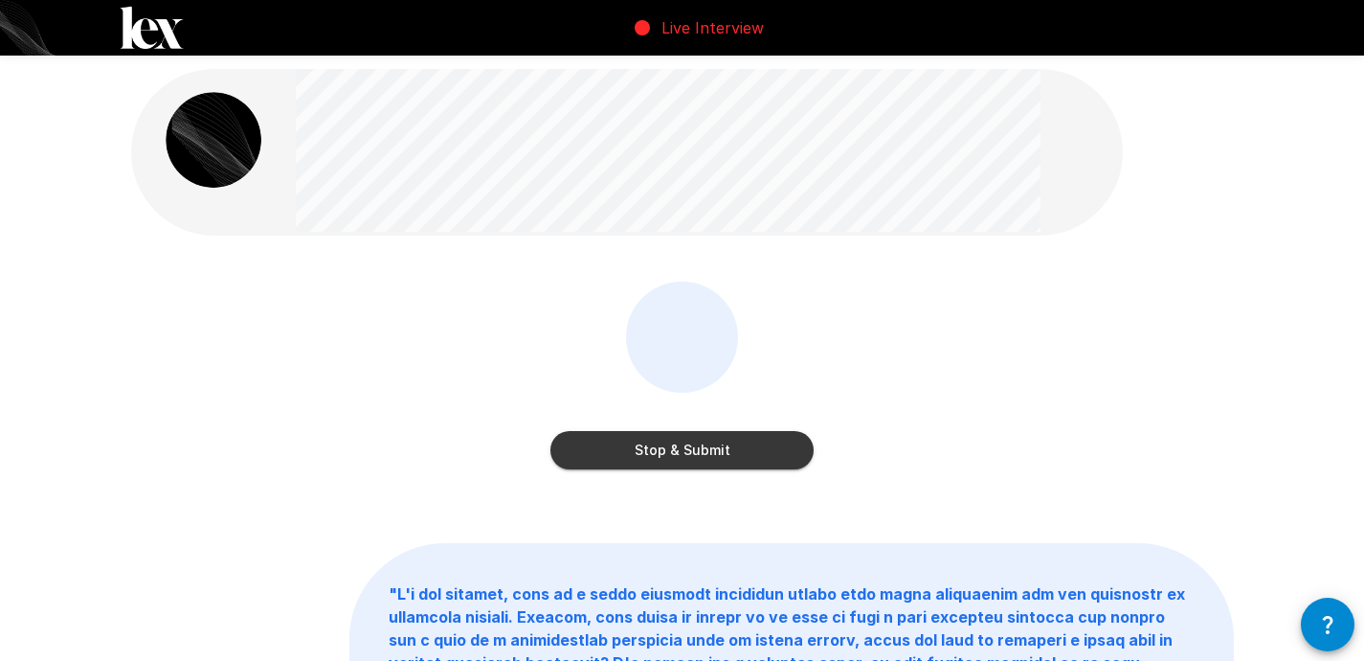
click at [772, 439] on button "Stop & Submit" at bounding box center [681, 450] width 263 height 38
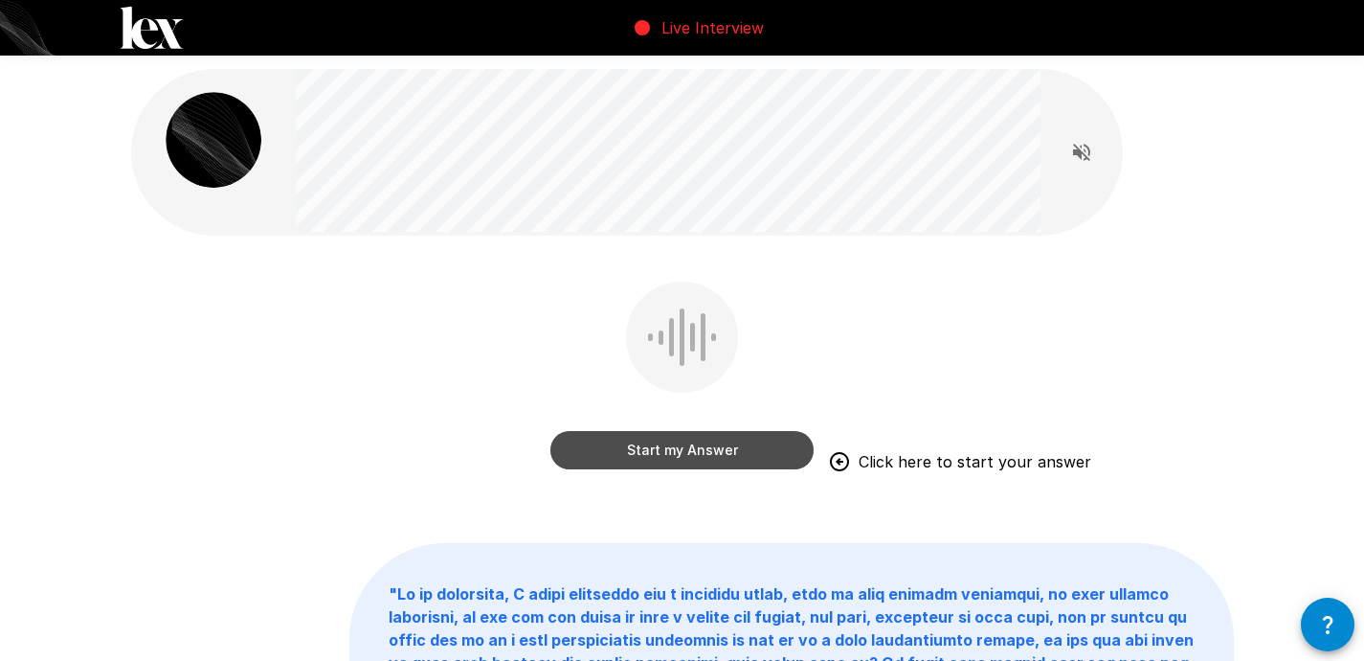
click at [662, 446] on button "Start my Answer" at bounding box center [681, 450] width 263 height 38
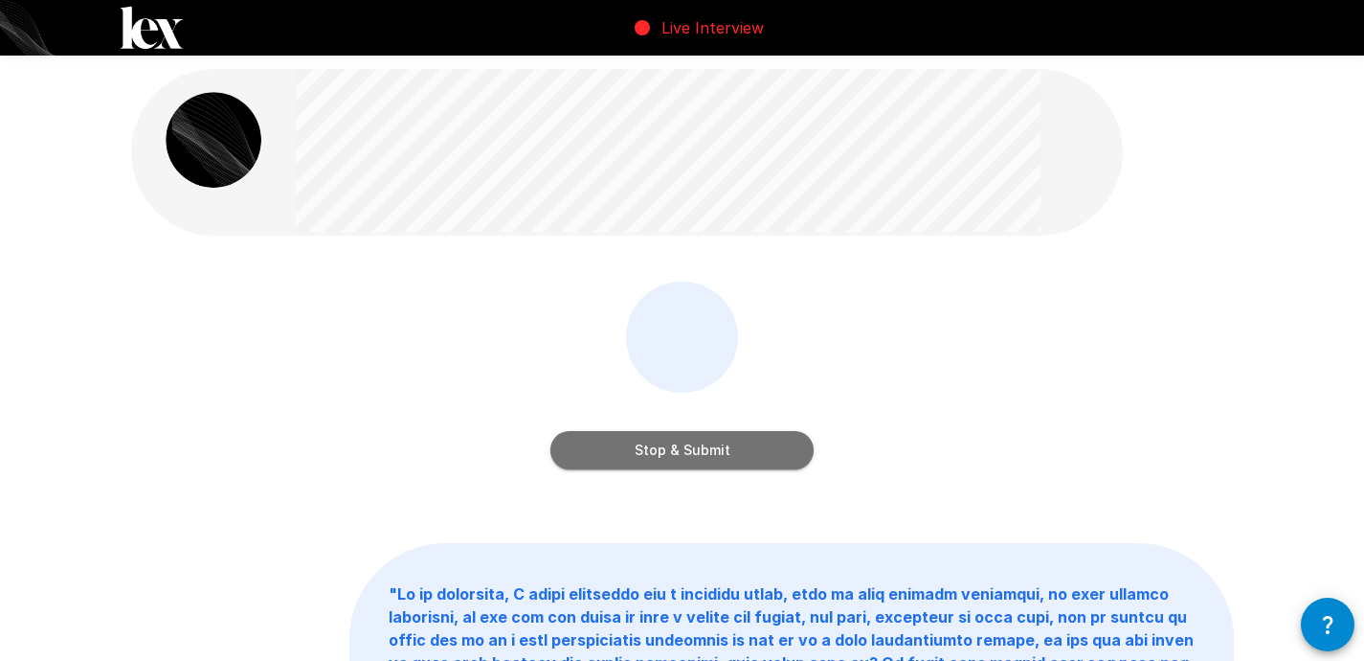
click at [783, 446] on button "Stop & Submit" at bounding box center [681, 450] width 263 height 38
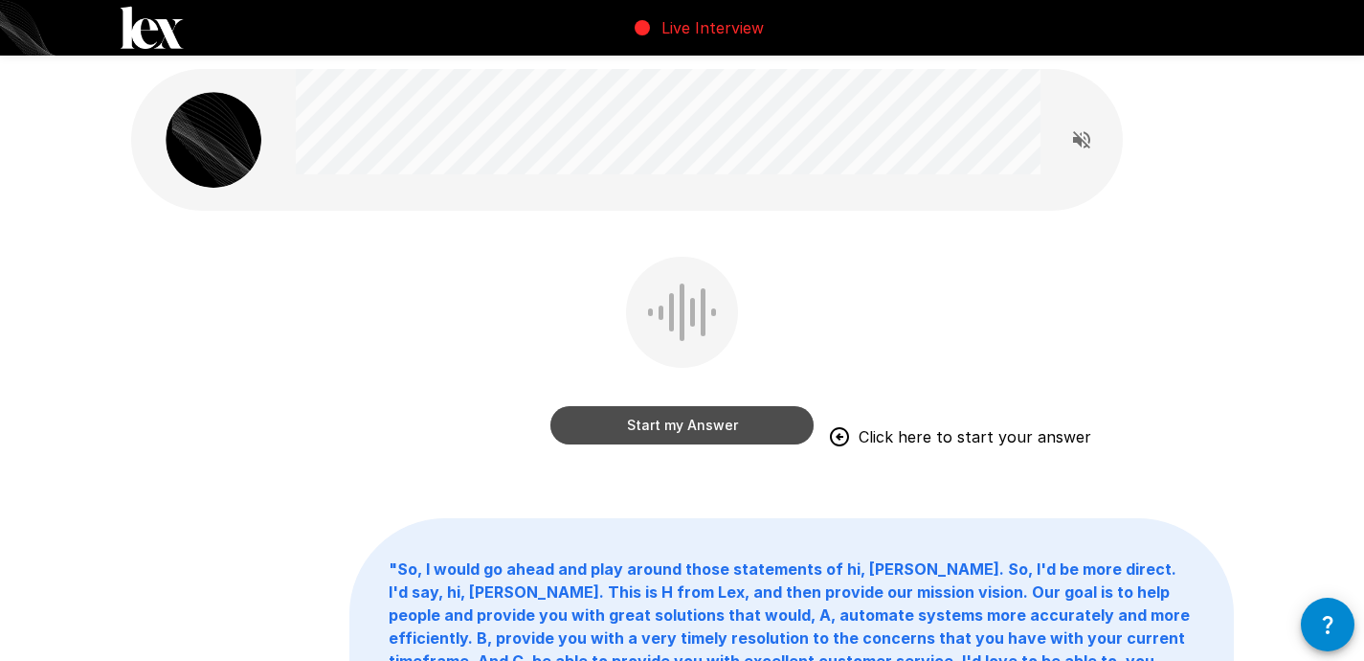
click at [744, 417] on button "Start my Answer" at bounding box center [681, 425] width 263 height 38
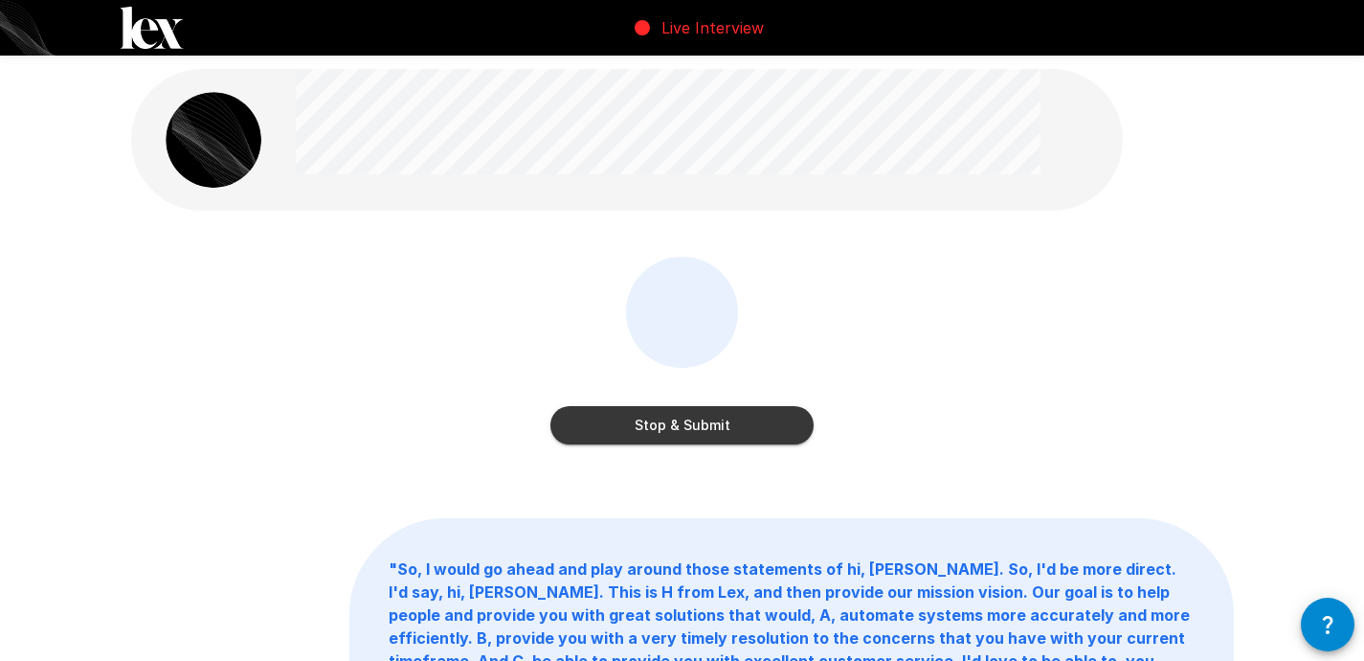
click at [763, 426] on button "Stop & Submit" at bounding box center [681, 425] width 263 height 38
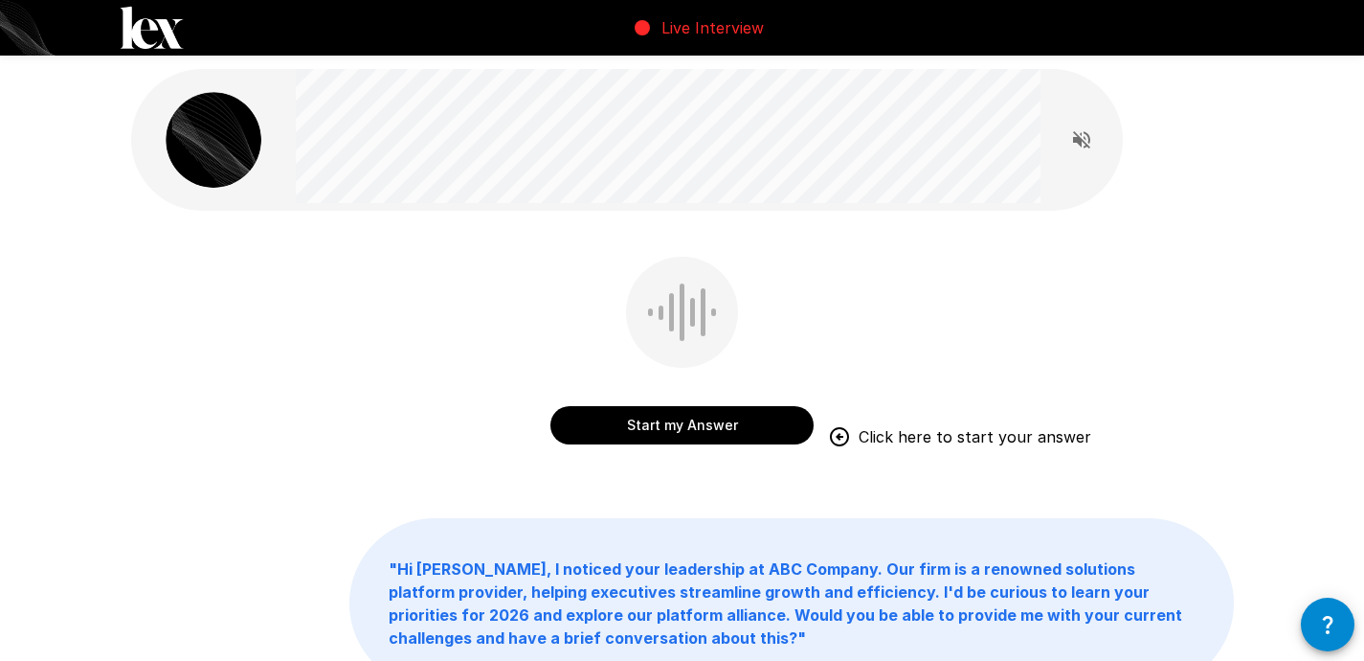
click at [728, 435] on button "Start my Answer" at bounding box center [681, 425] width 263 height 38
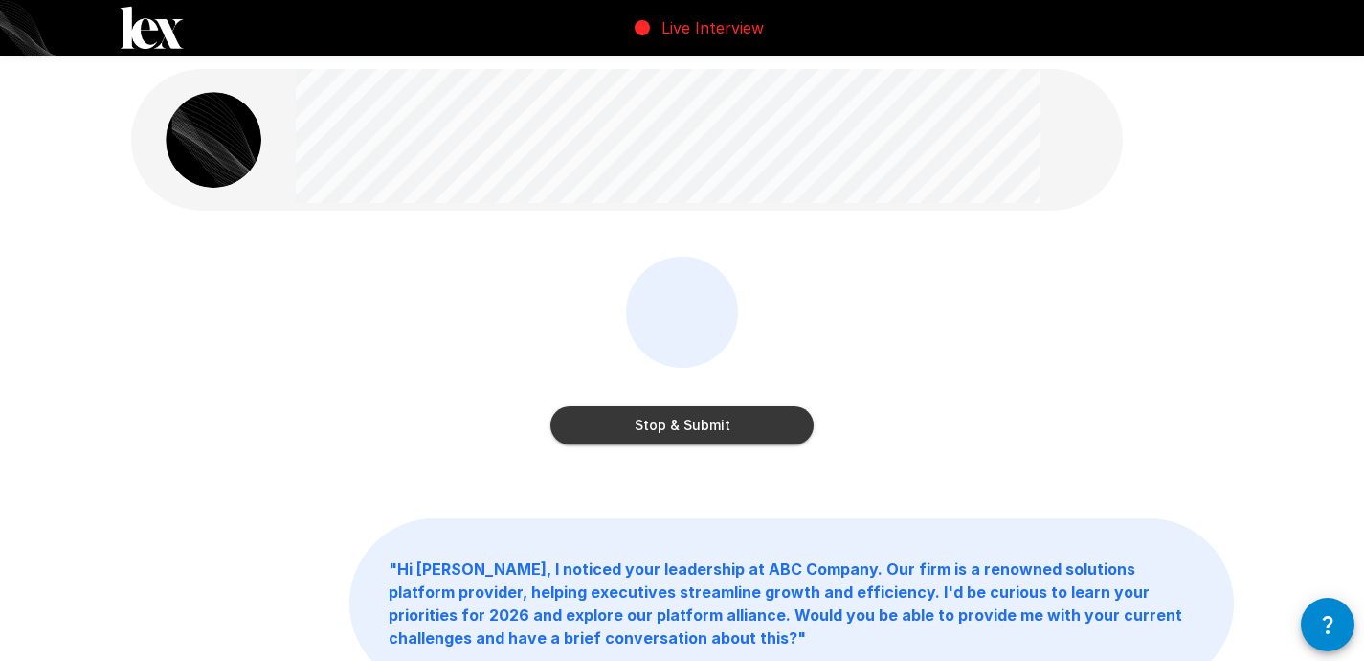
click at [700, 414] on button "Stop & Submit" at bounding box center [681, 425] width 263 height 38
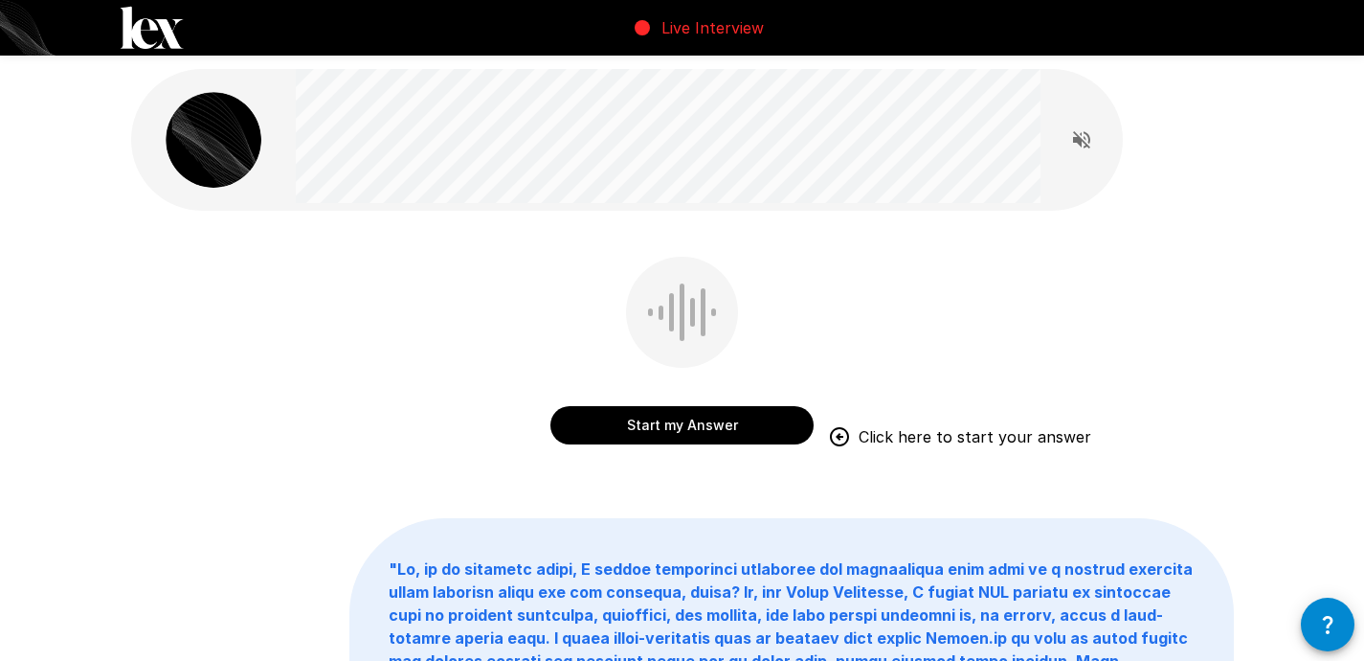
click at [765, 419] on button "Start my Answer" at bounding box center [681, 425] width 263 height 38
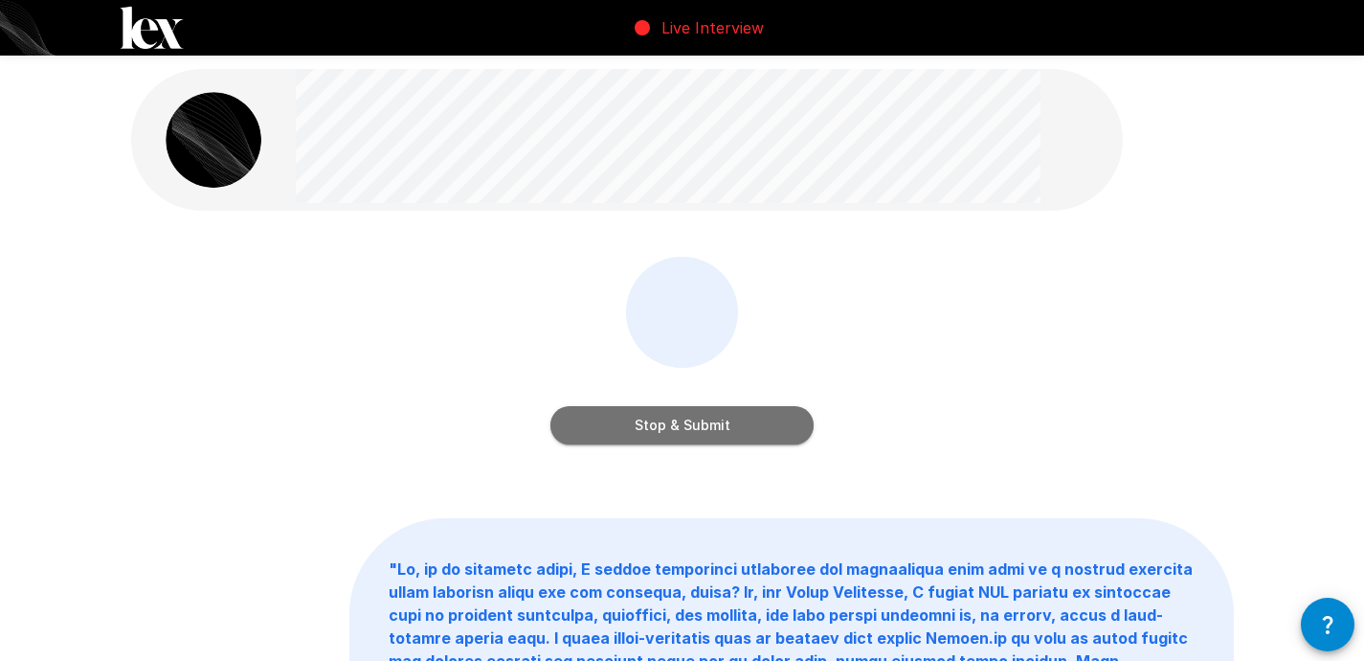
click at [771, 431] on button "Stop & Submit" at bounding box center [681, 425] width 263 height 38
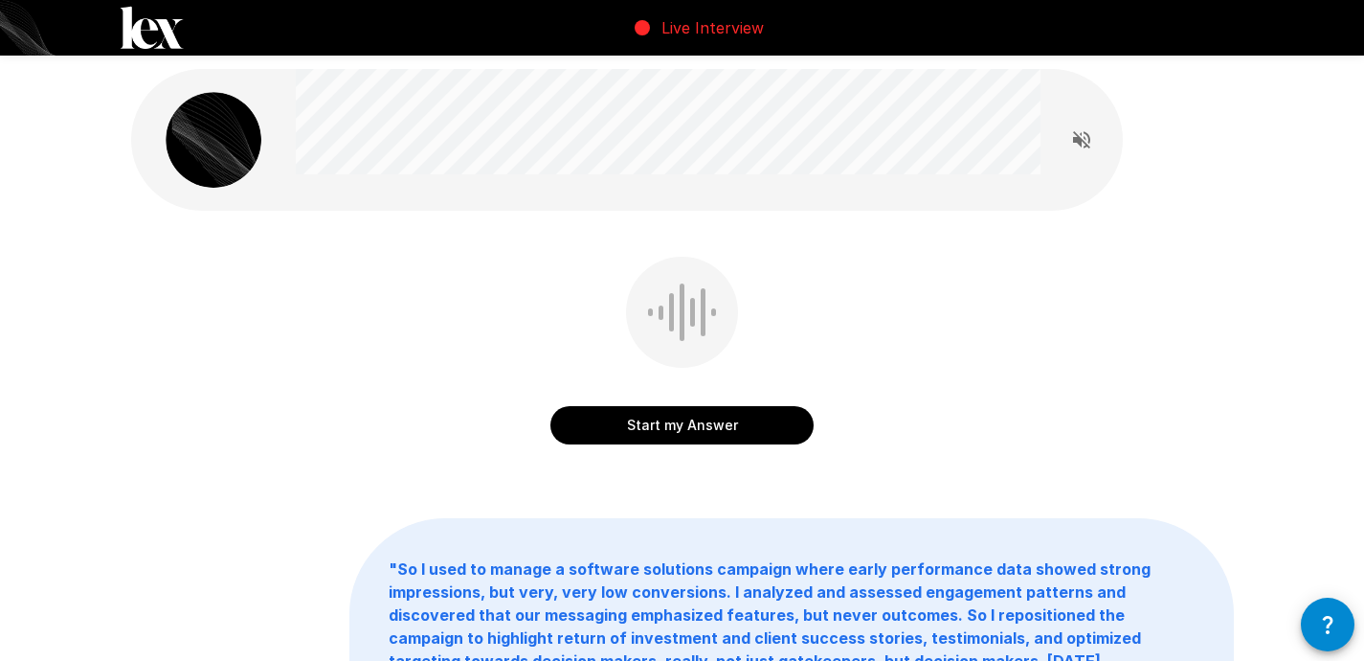
click at [775, 433] on button "Start my Answer" at bounding box center [681, 425] width 263 height 38
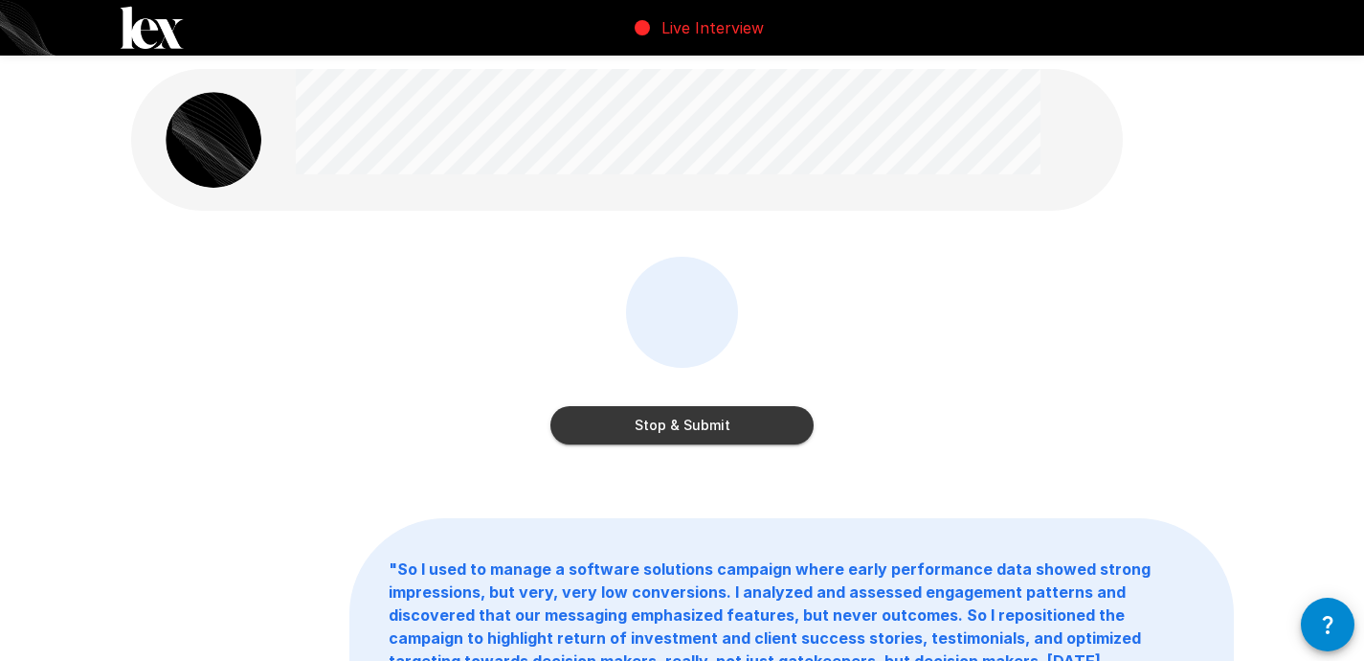
click at [809, 437] on div "Stop & Submit" at bounding box center [681, 425] width 263 height 38
click at [746, 428] on button "Stop & Submit" at bounding box center [681, 425] width 263 height 38
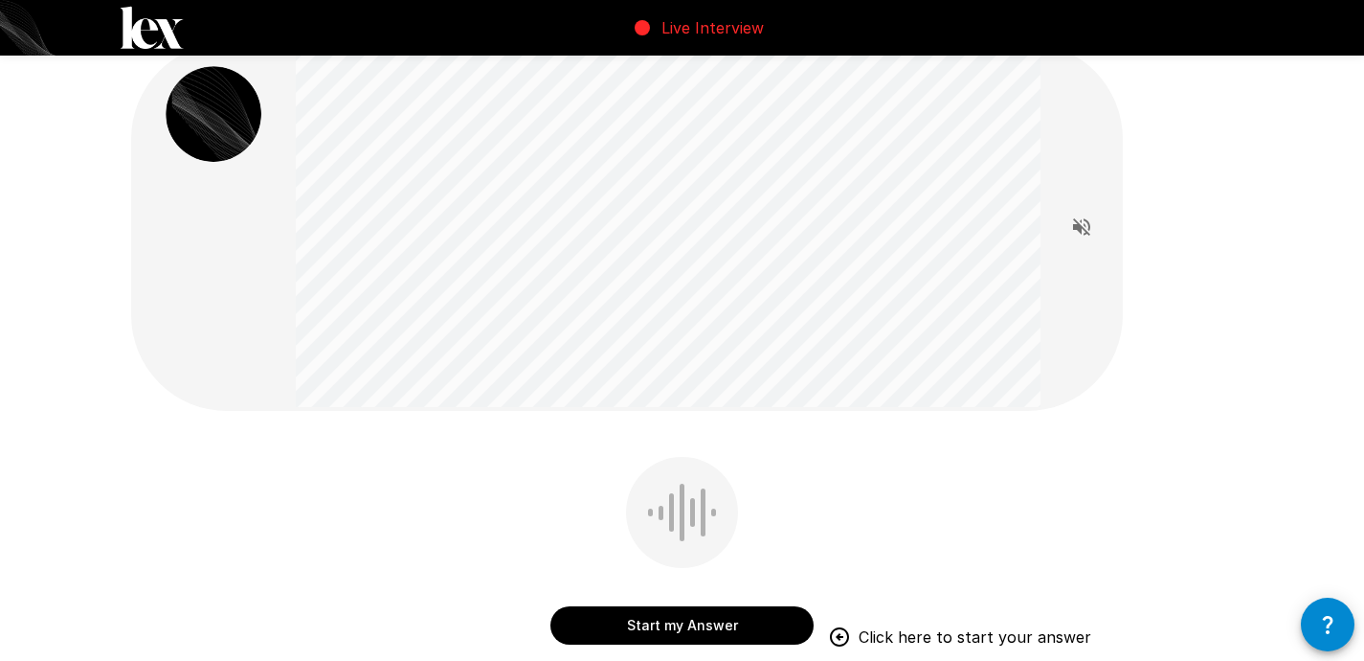
scroll to position [38, 0]
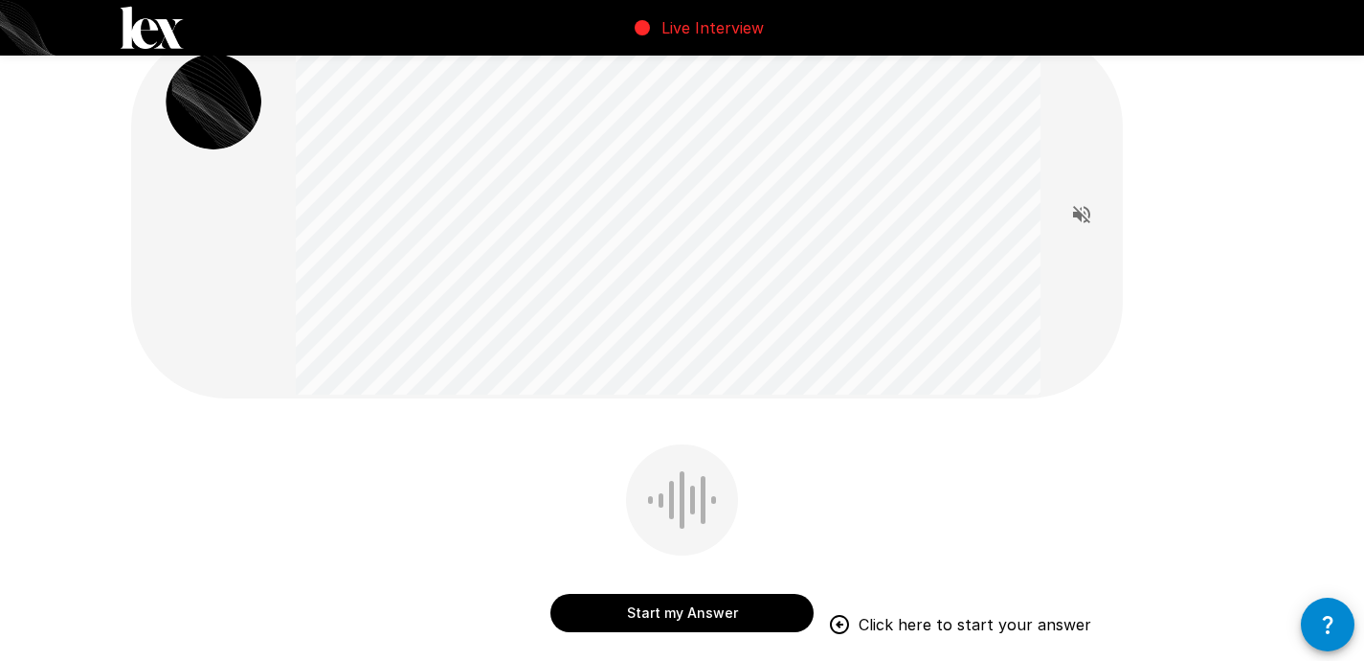
click at [681, 605] on button "Start my Answer" at bounding box center [681, 613] width 263 height 38
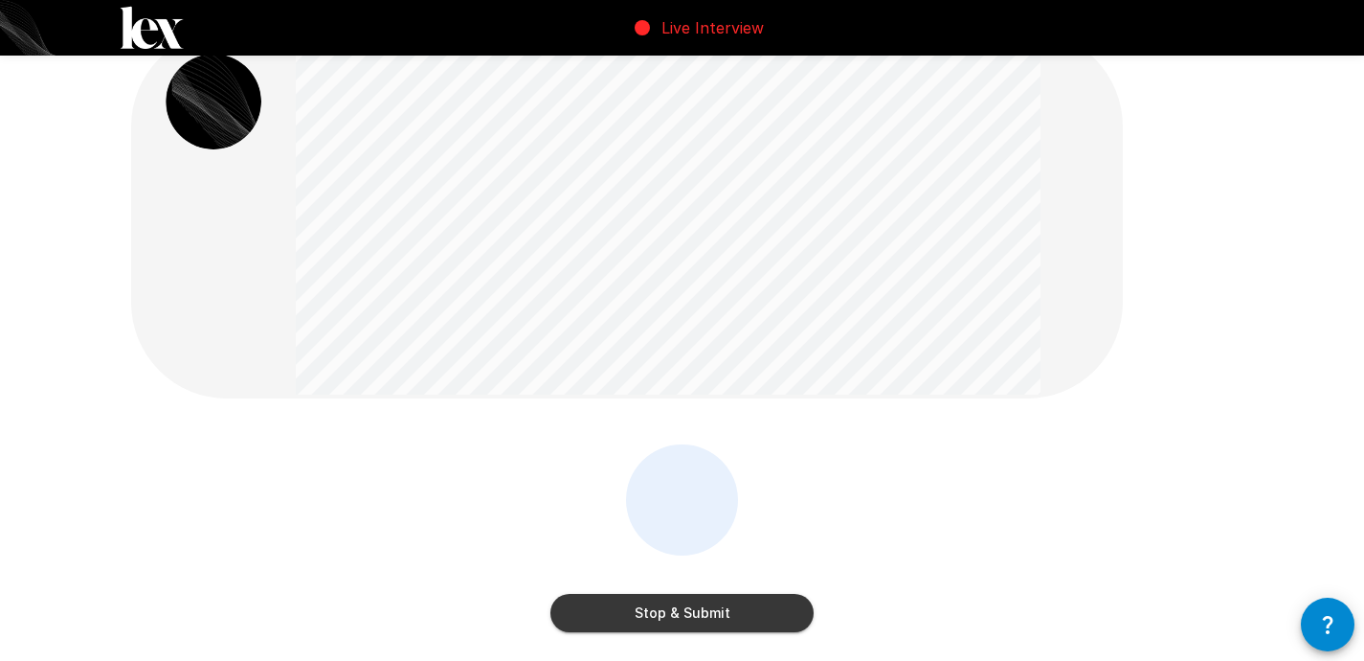
click at [703, 614] on button "Stop & Submit" at bounding box center [681, 613] width 263 height 38
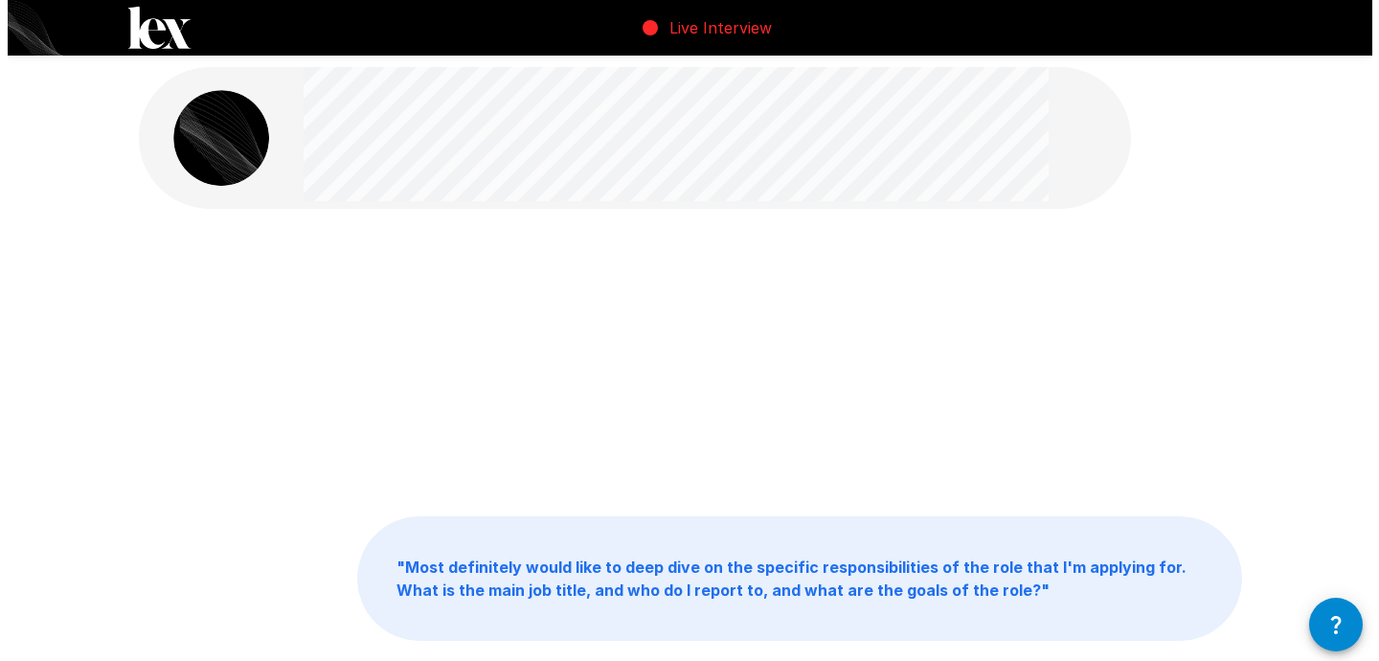
scroll to position [0, 0]
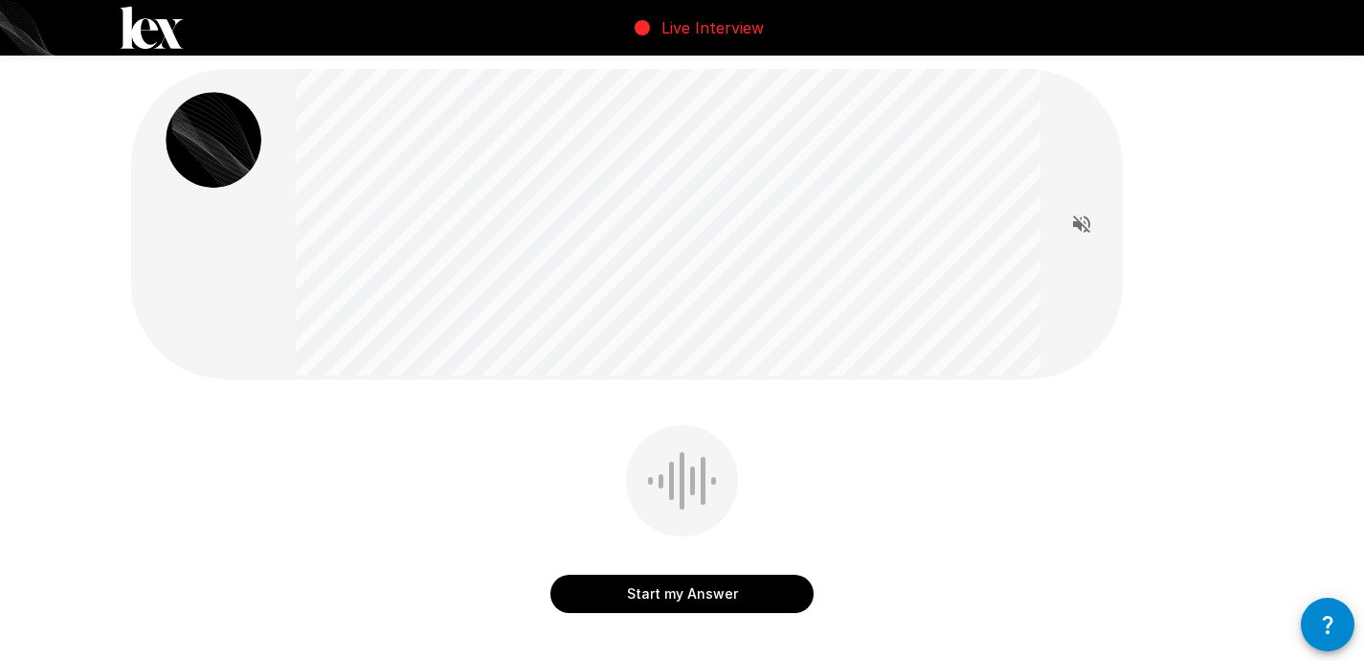
click at [678, 594] on button "Start my Answer" at bounding box center [681, 593] width 263 height 38
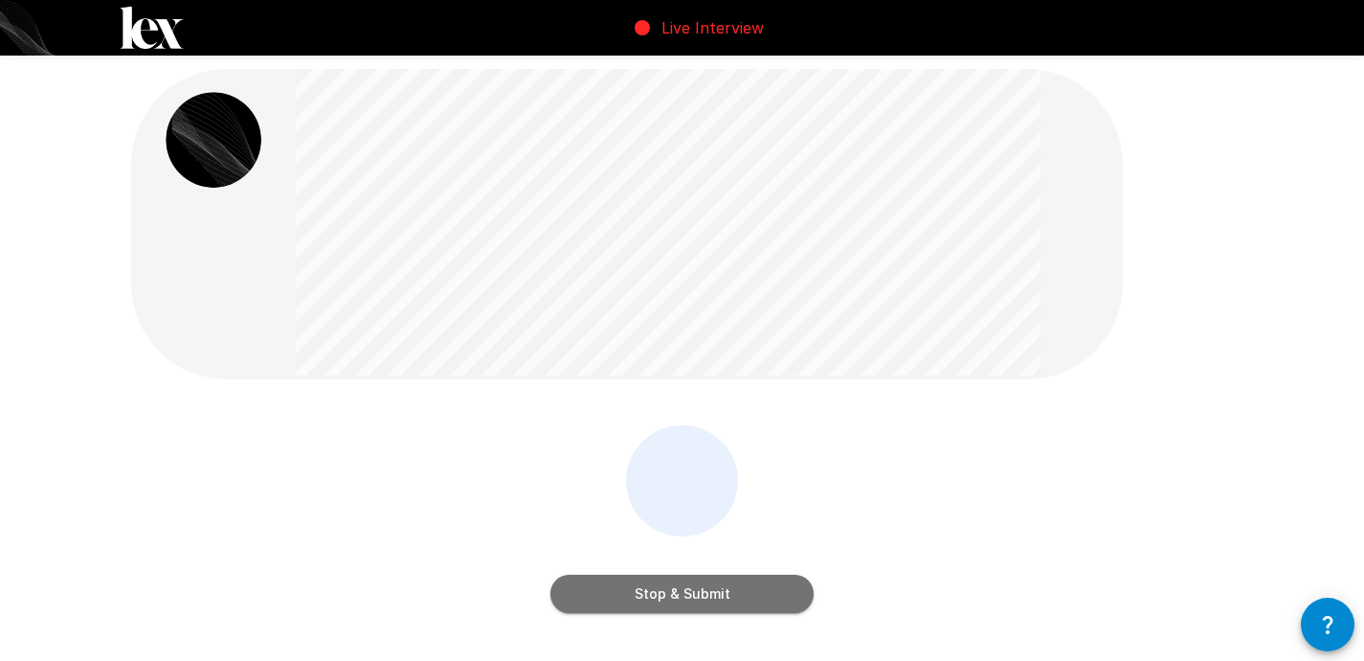
click at [748, 591] on button "Stop & Submit" at bounding box center [681, 593] width 263 height 38
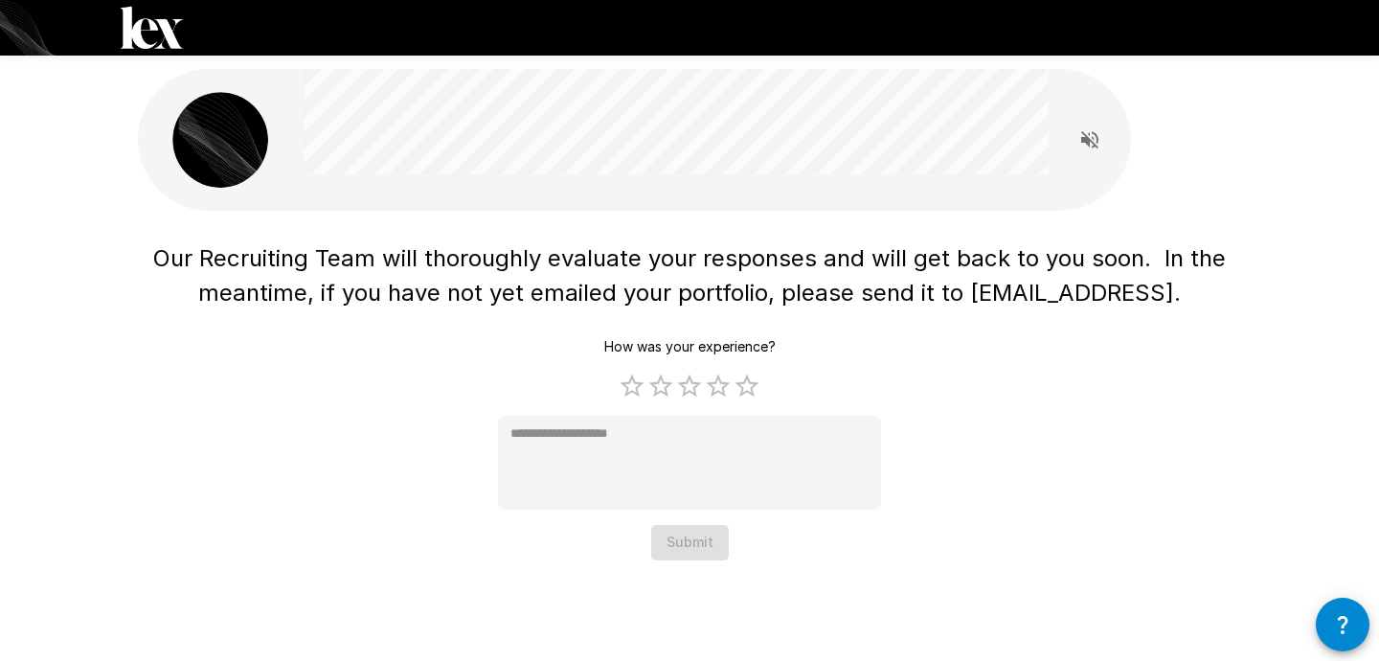
type textarea "*"
